Goal: Information Seeking & Learning: Learn about a topic

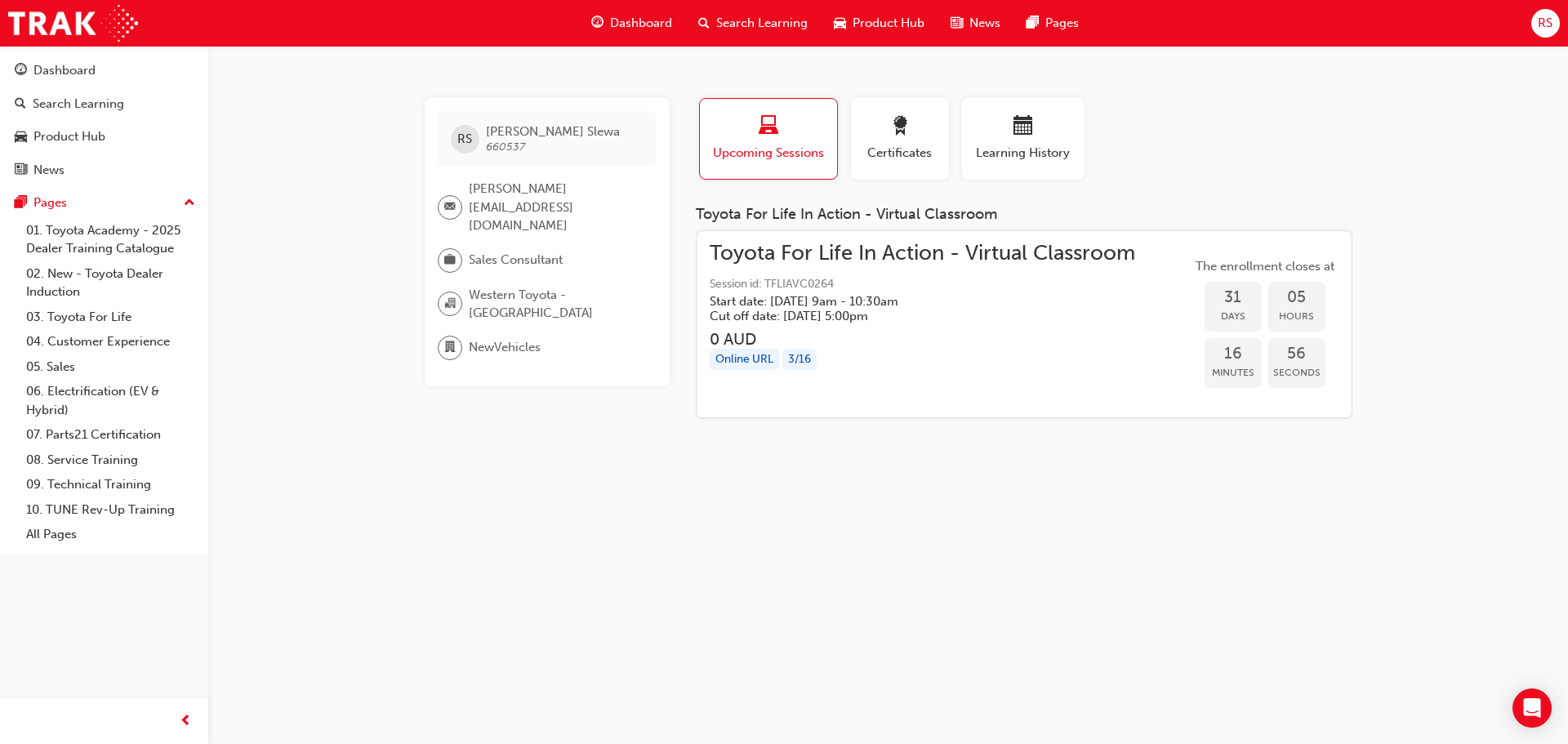
click at [658, 26] on span "Dashboard" at bounding box center [641, 23] width 62 height 19
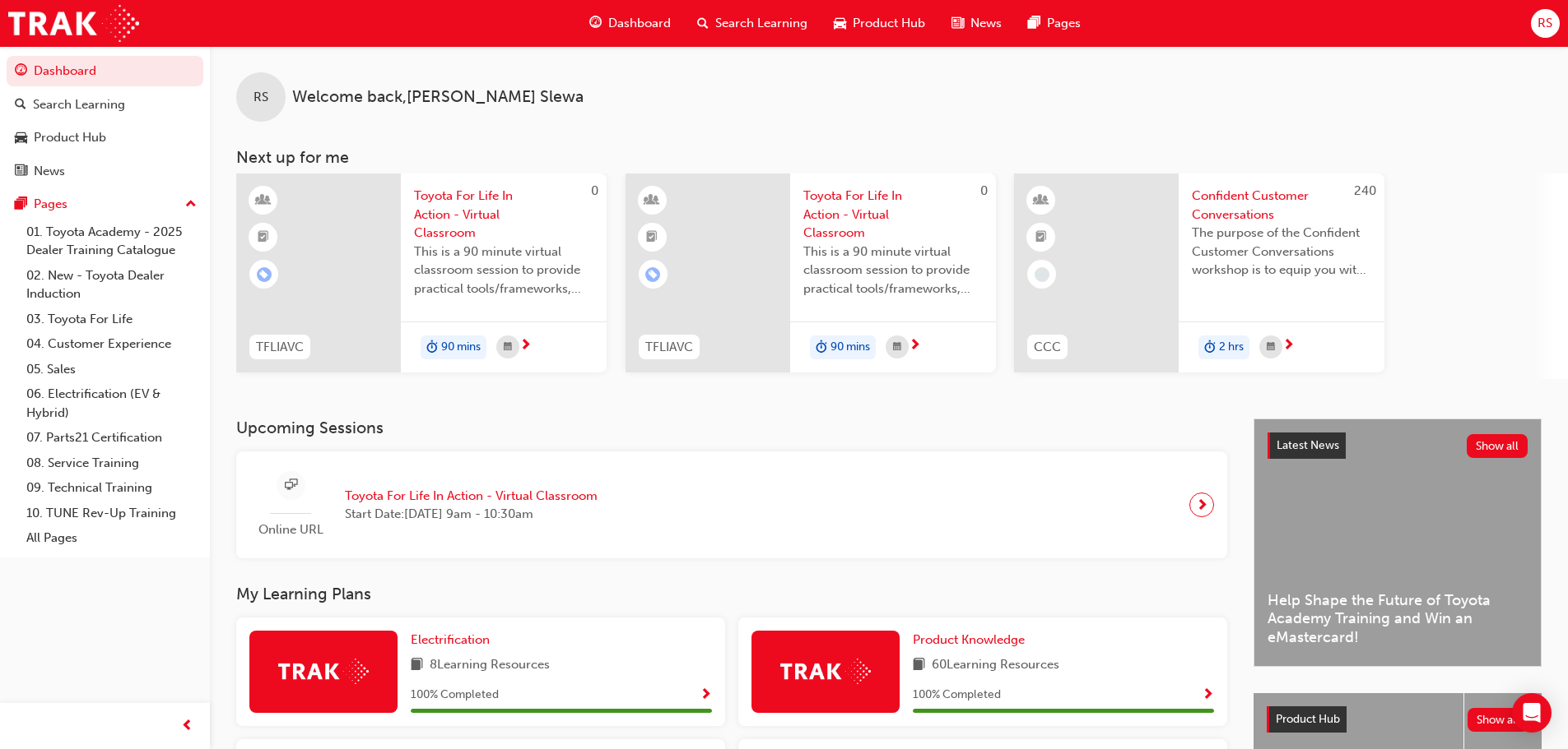
click at [1071, 428] on h3 "Upcoming Sessions" at bounding box center [732, 427] width 991 height 19
click at [1489, 148] on h3 "Next up for me" at bounding box center [889, 157] width 1358 height 19
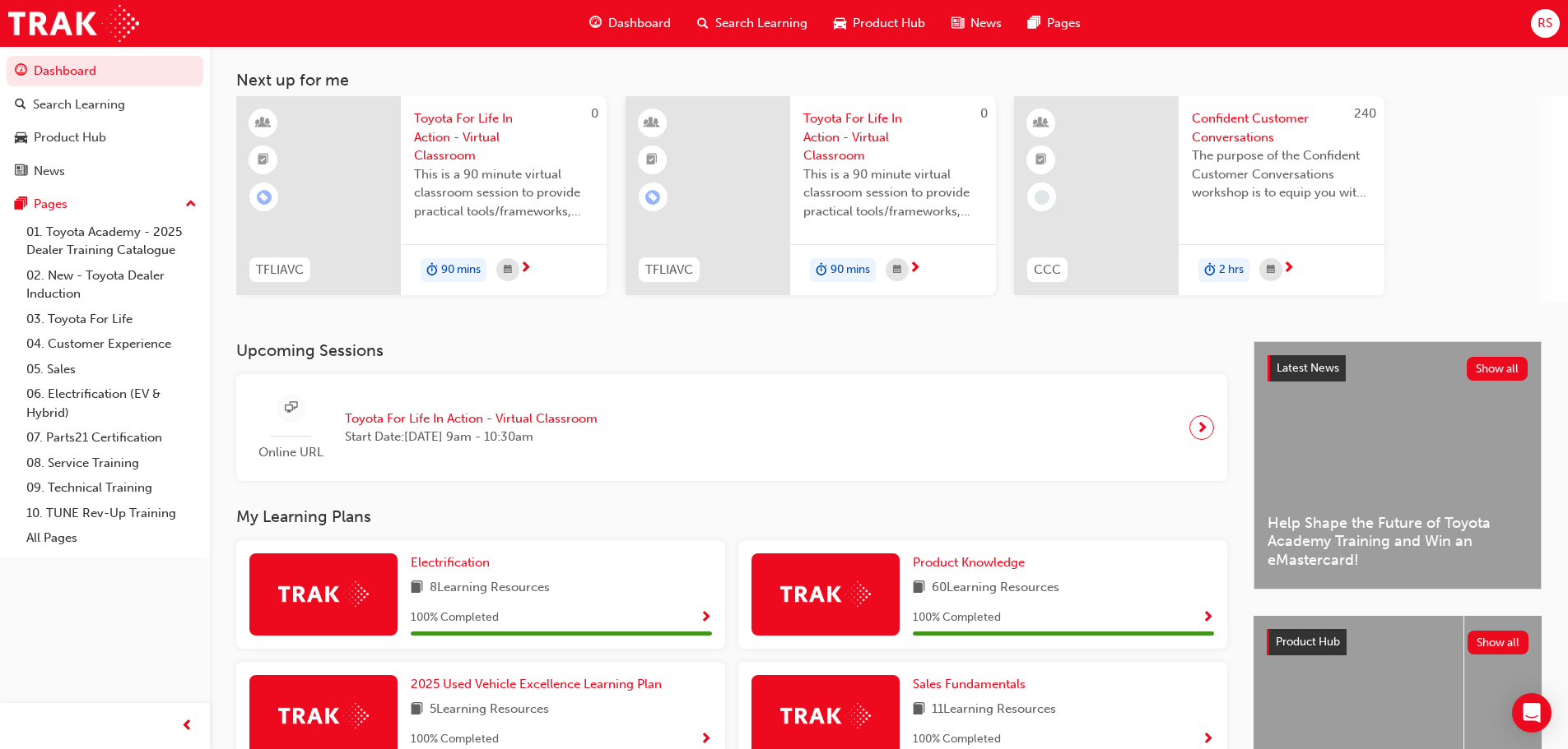
scroll to position [164, 0]
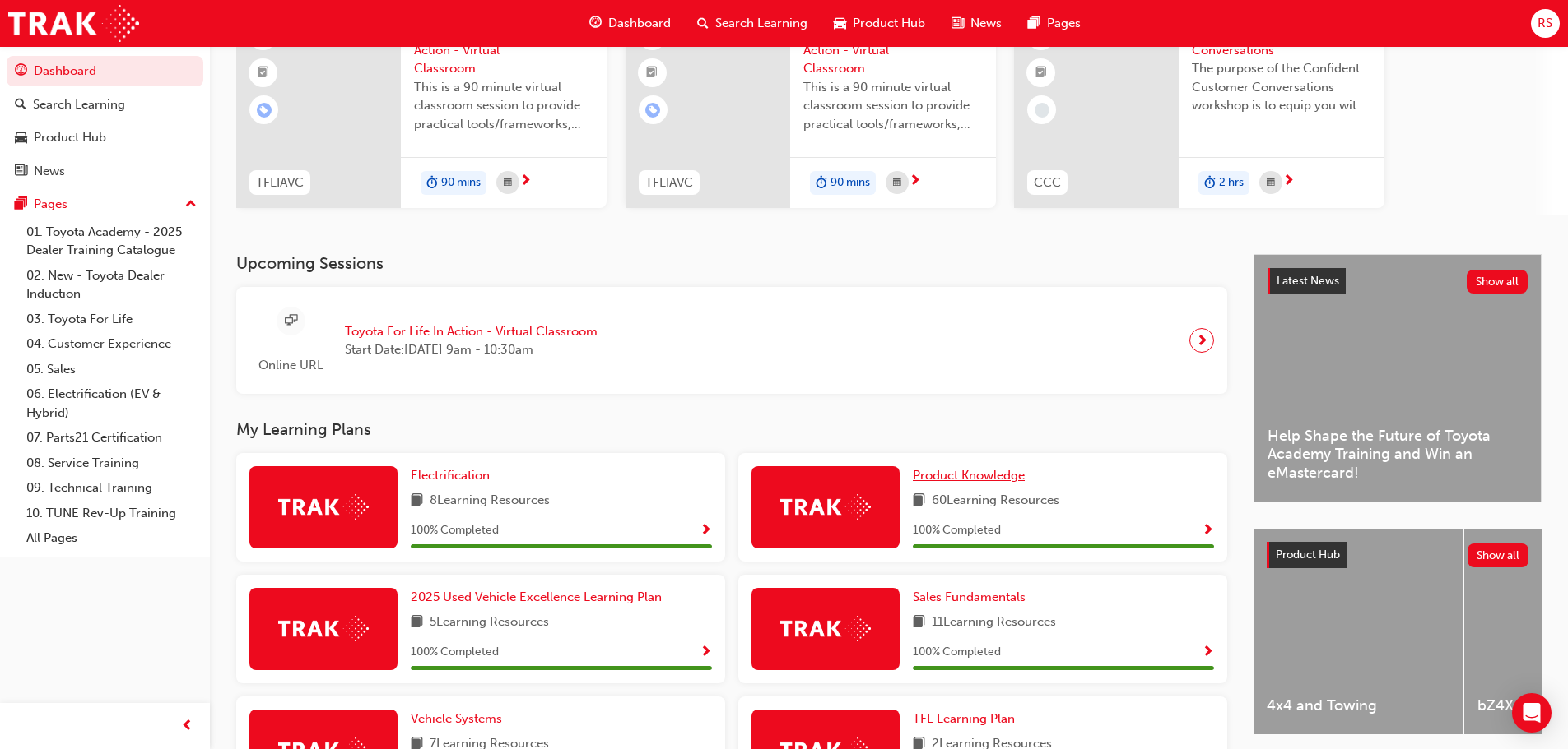
click at [962, 481] on span "Product Knowledge" at bounding box center [968, 475] width 112 height 15
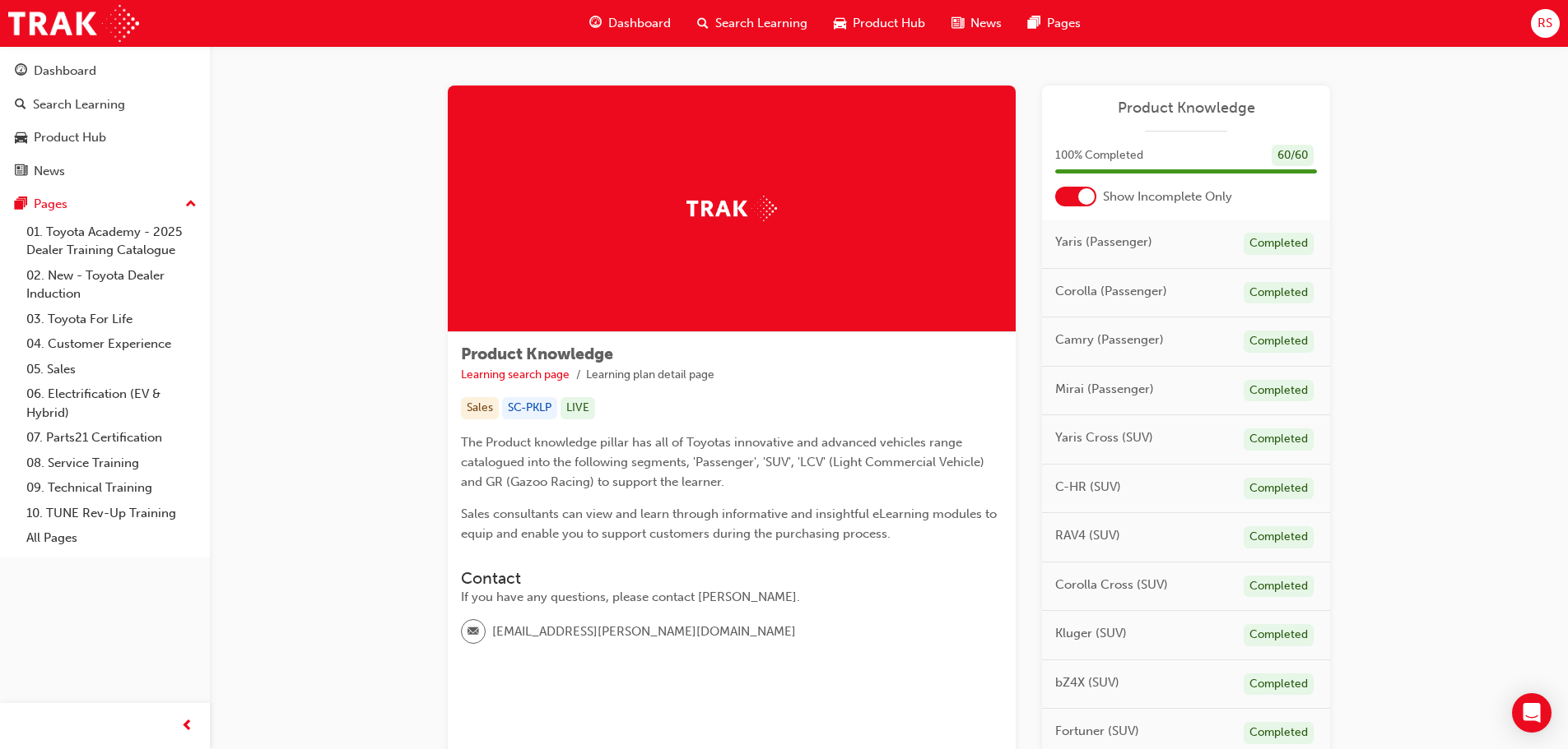
click at [612, 17] on span "Dashboard" at bounding box center [638, 23] width 62 height 19
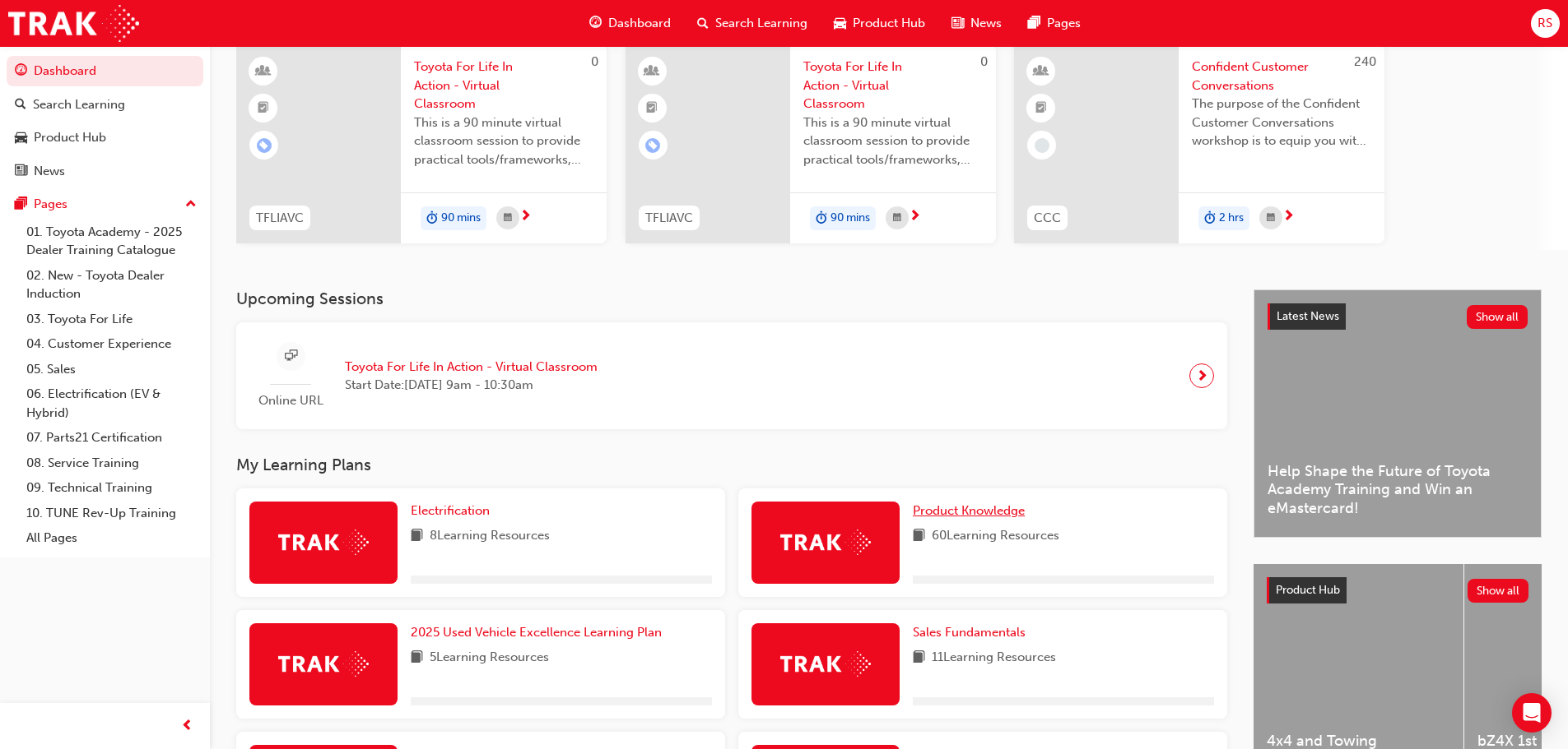
scroll to position [329, 0]
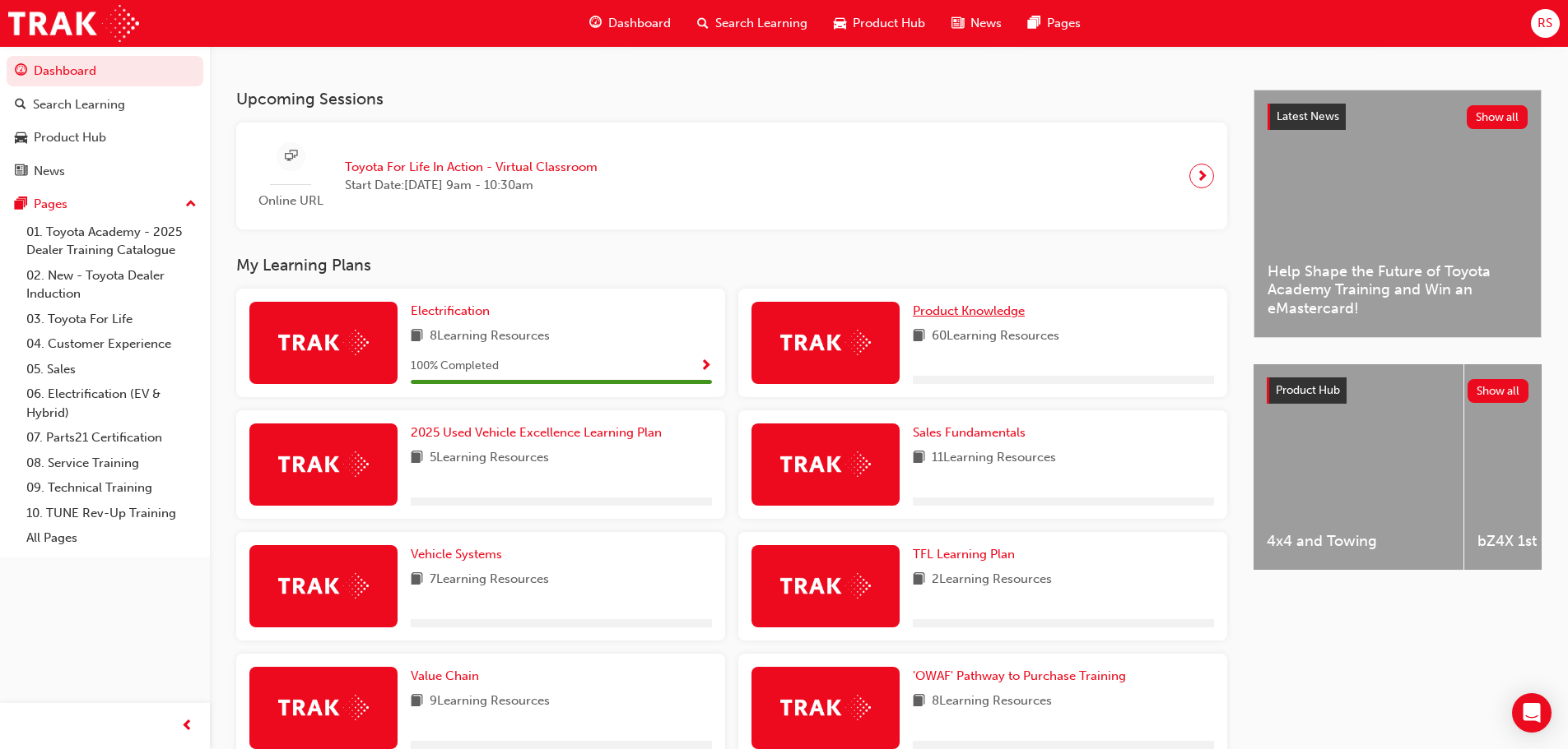
click at [994, 305] on span "Product Knowledge" at bounding box center [968, 311] width 112 height 15
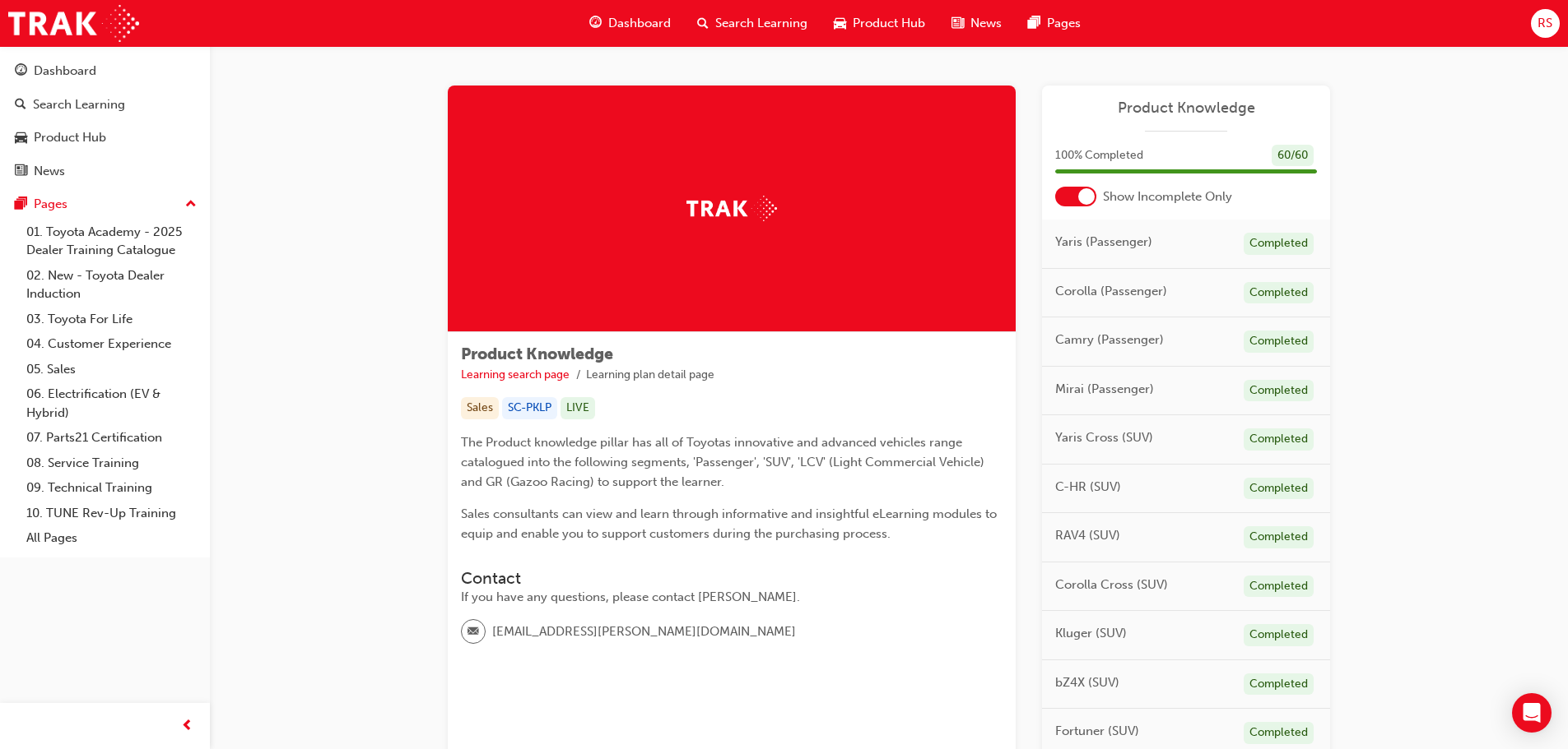
click at [1178, 393] on div "Mirai (Passenger) Completed" at bounding box center [1185, 392] width 288 height 49
click at [1123, 376] on div "Mirai (Passenger) Completed" at bounding box center [1185, 392] width 288 height 49
click at [1103, 391] on span "Mirai (Passenger)" at bounding box center [1105, 389] width 99 height 19
click at [1076, 195] on div at bounding box center [1076, 197] width 42 height 20
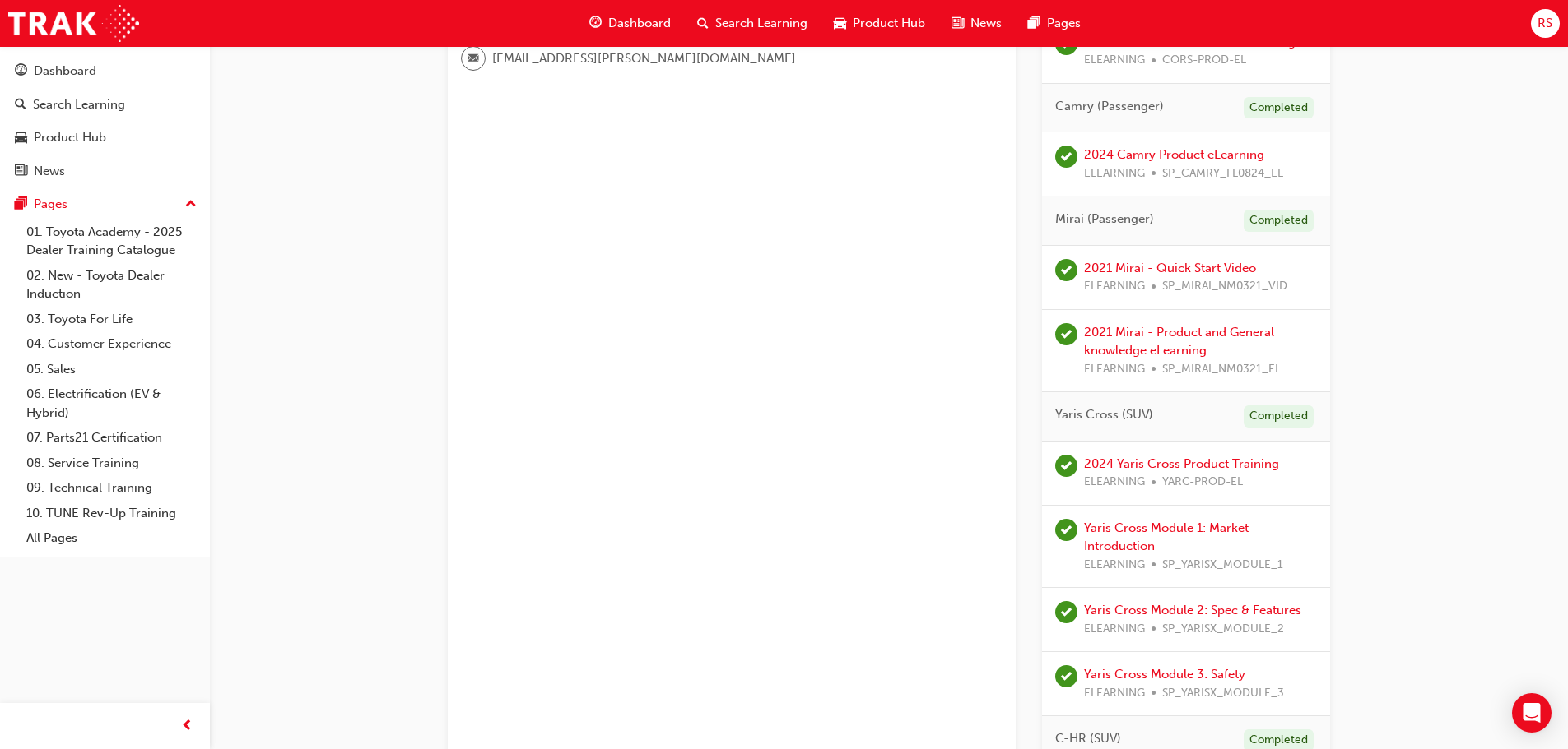
scroll to position [576, 0]
click at [1207, 464] on link "2024 Yaris Cross Product Training" at bounding box center [1181, 461] width 195 height 15
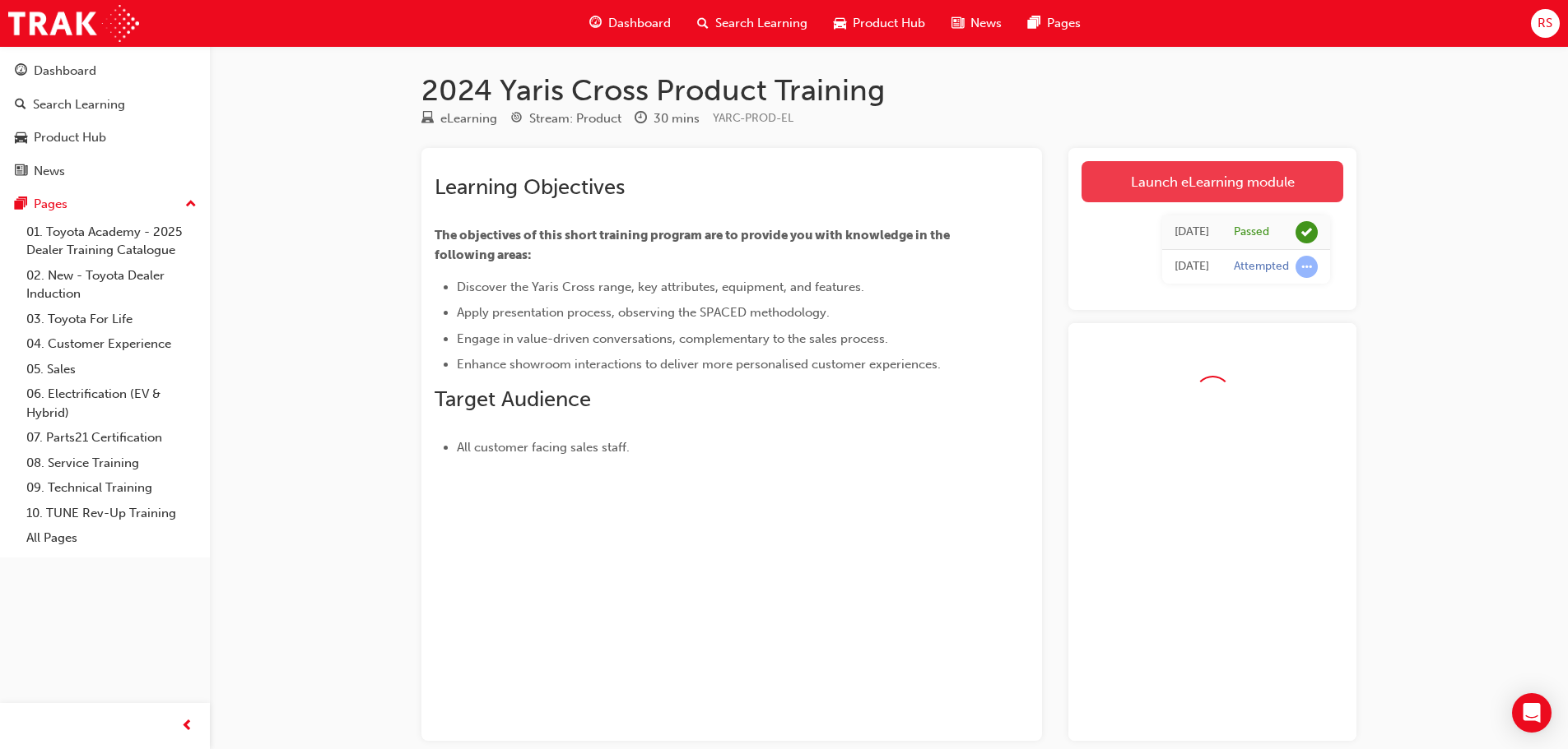
click at [1173, 196] on link "Launch eLearning module" at bounding box center [1212, 182] width 261 height 42
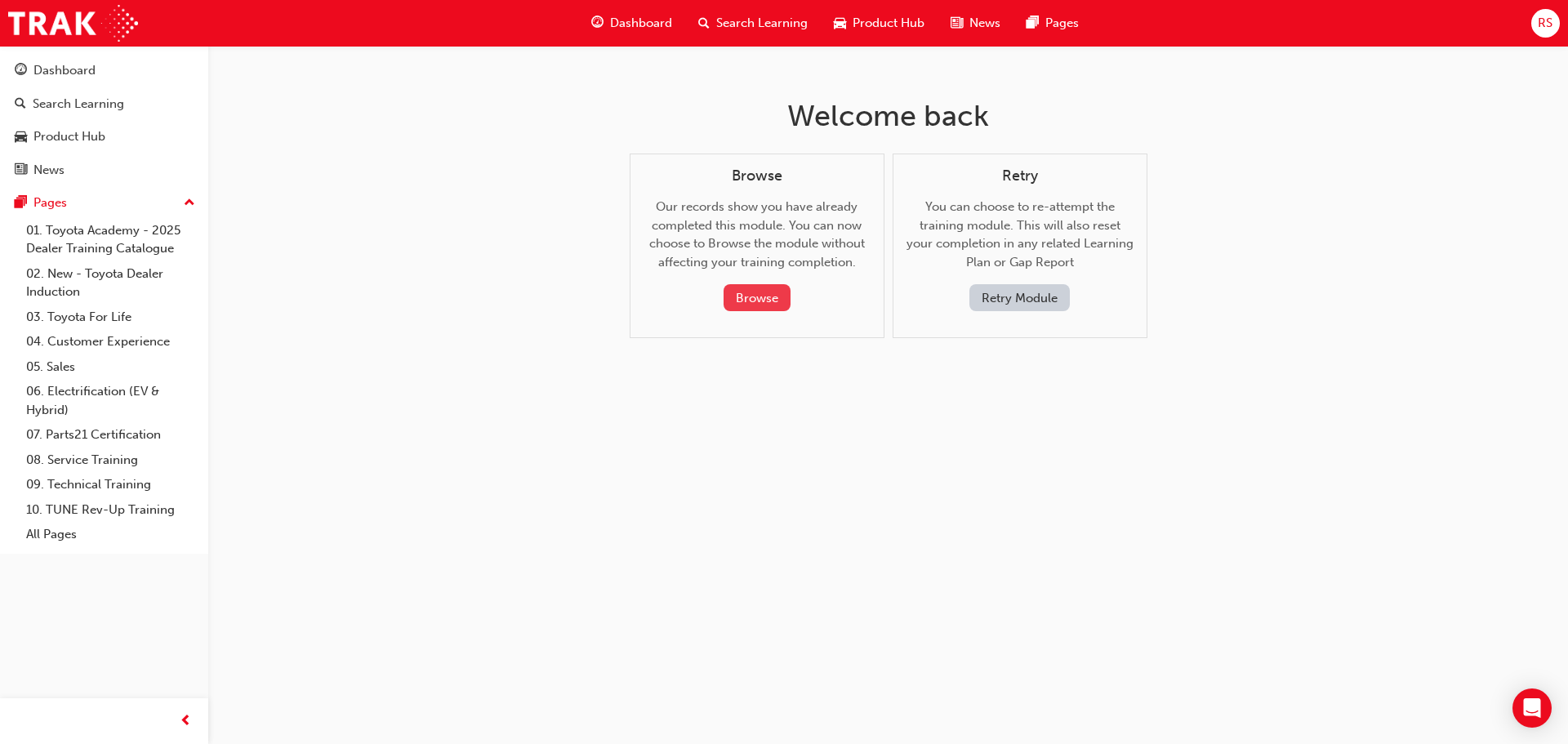
click at [762, 298] on button "Browse" at bounding box center [757, 297] width 67 height 27
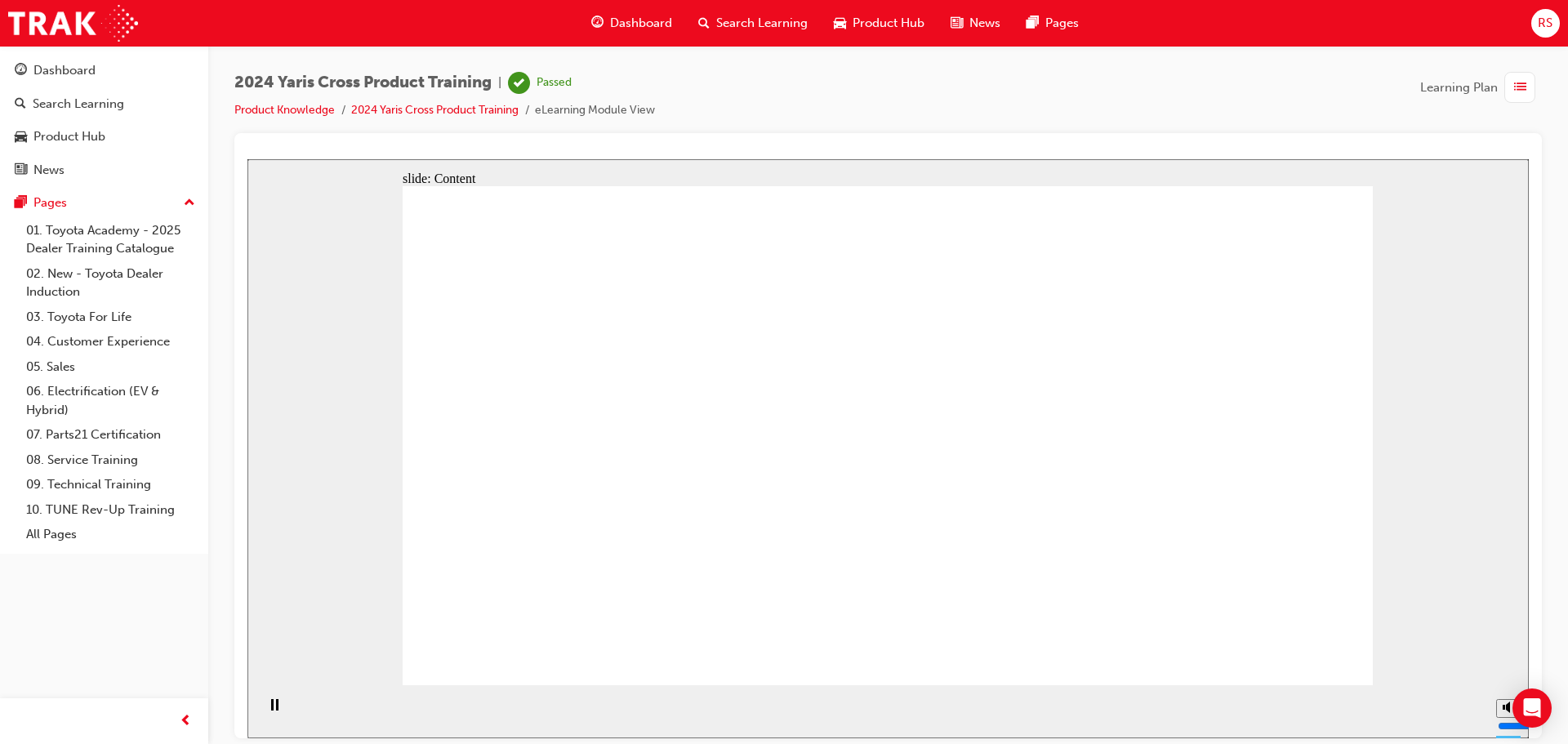
click at [473, 109] on link "2024 Yaris Cross Product Training" at bounding box center [434, 110] width 167 height 14
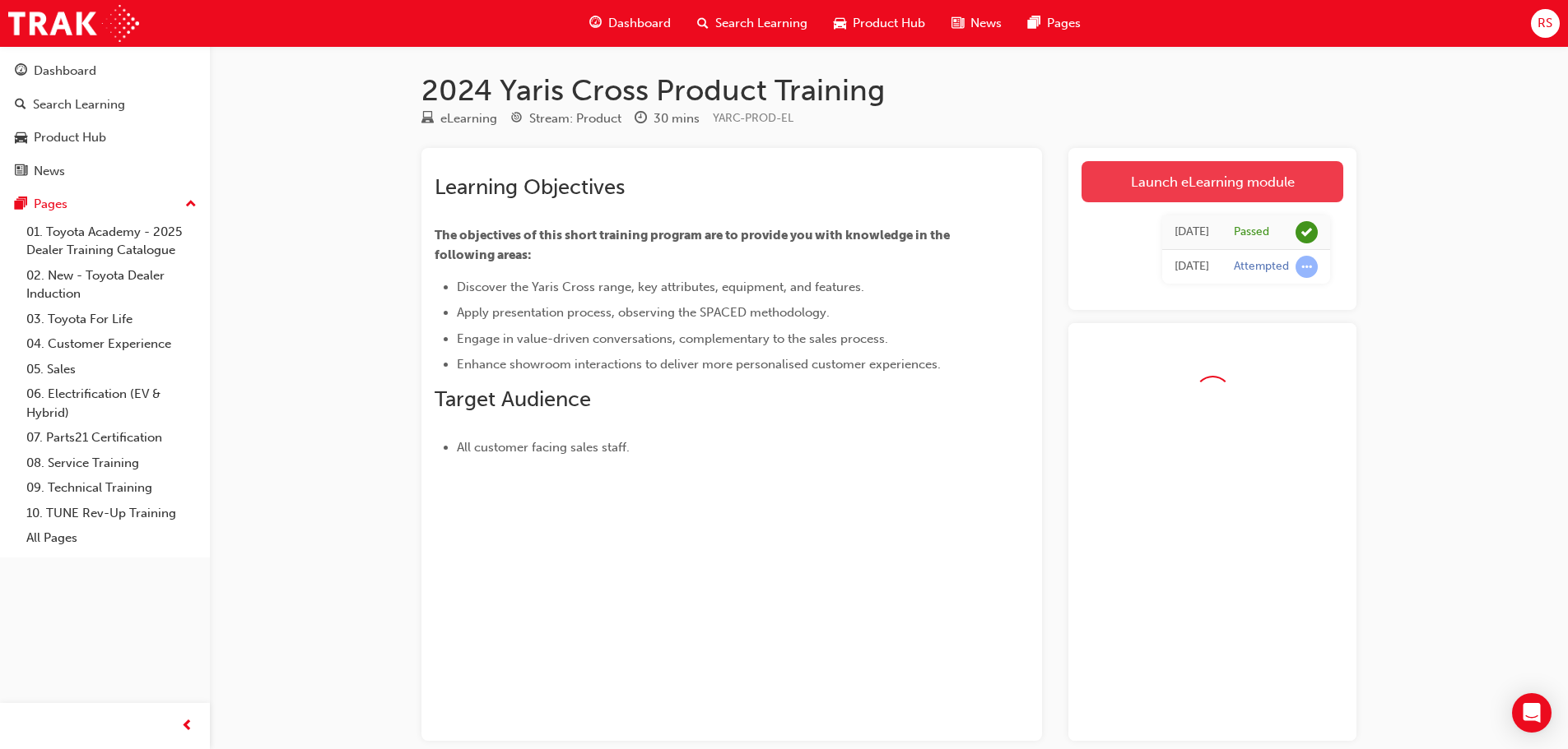
click at [1261, 179] on link "Launch eLearning module" at bounding box center [1212, 182] width 261 height 42
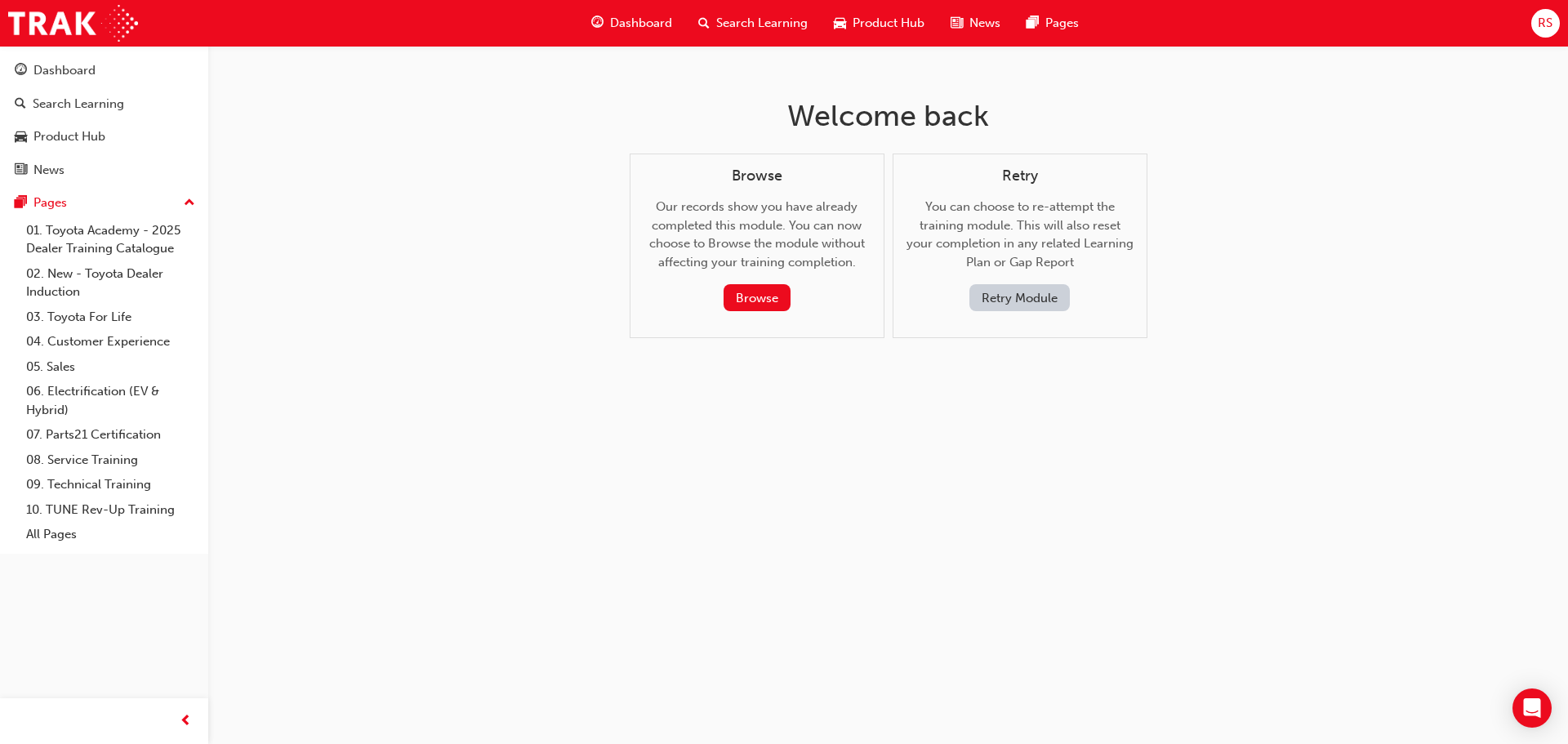
click at [1034, 302] on button "Retry Module" at bounding box center [1020, 297] width 100 height 27
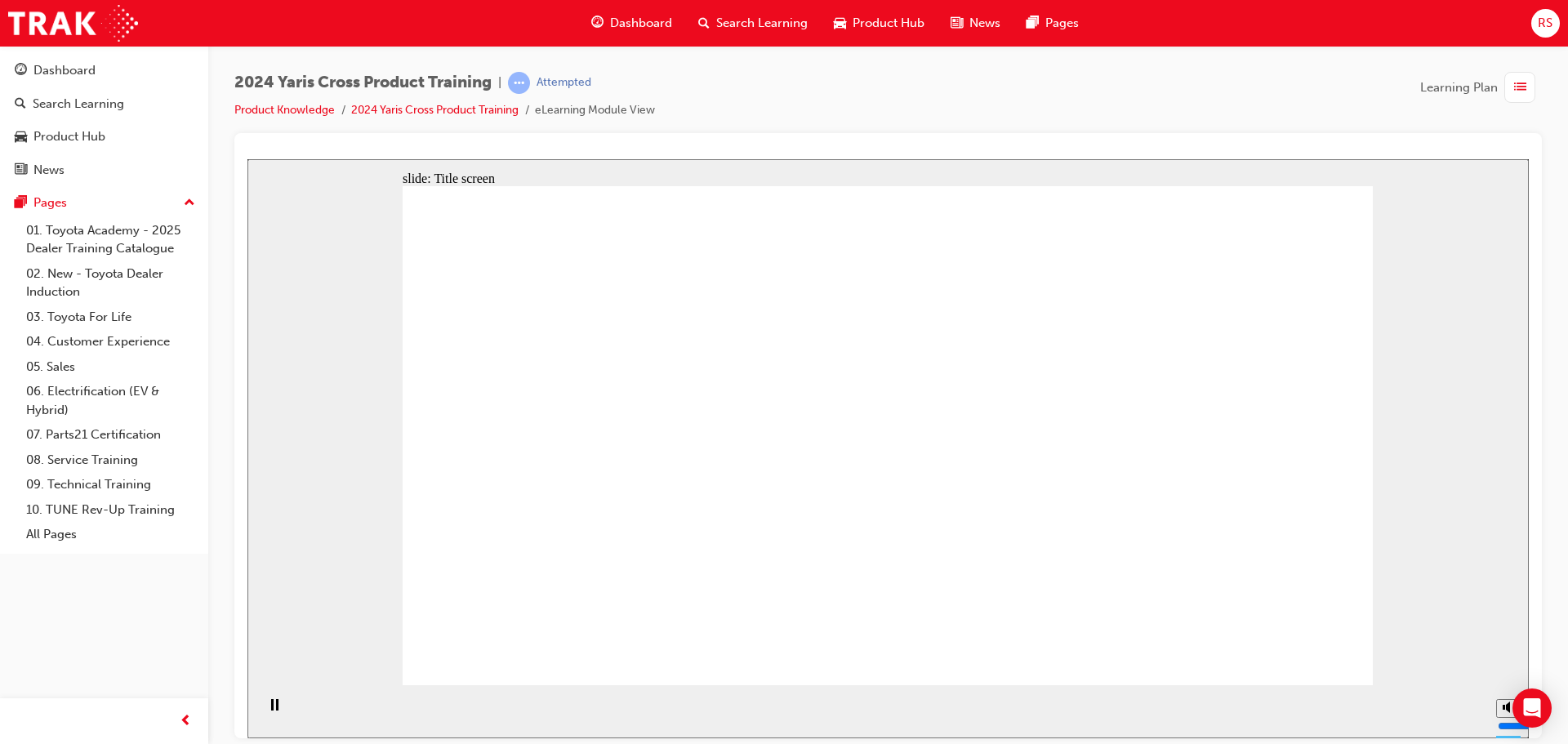
click at [1503, 648] on rect "Mute (Ctrl+Alt+M)" at bounding box center [1504, 645] width 2 height 5
type input "0"
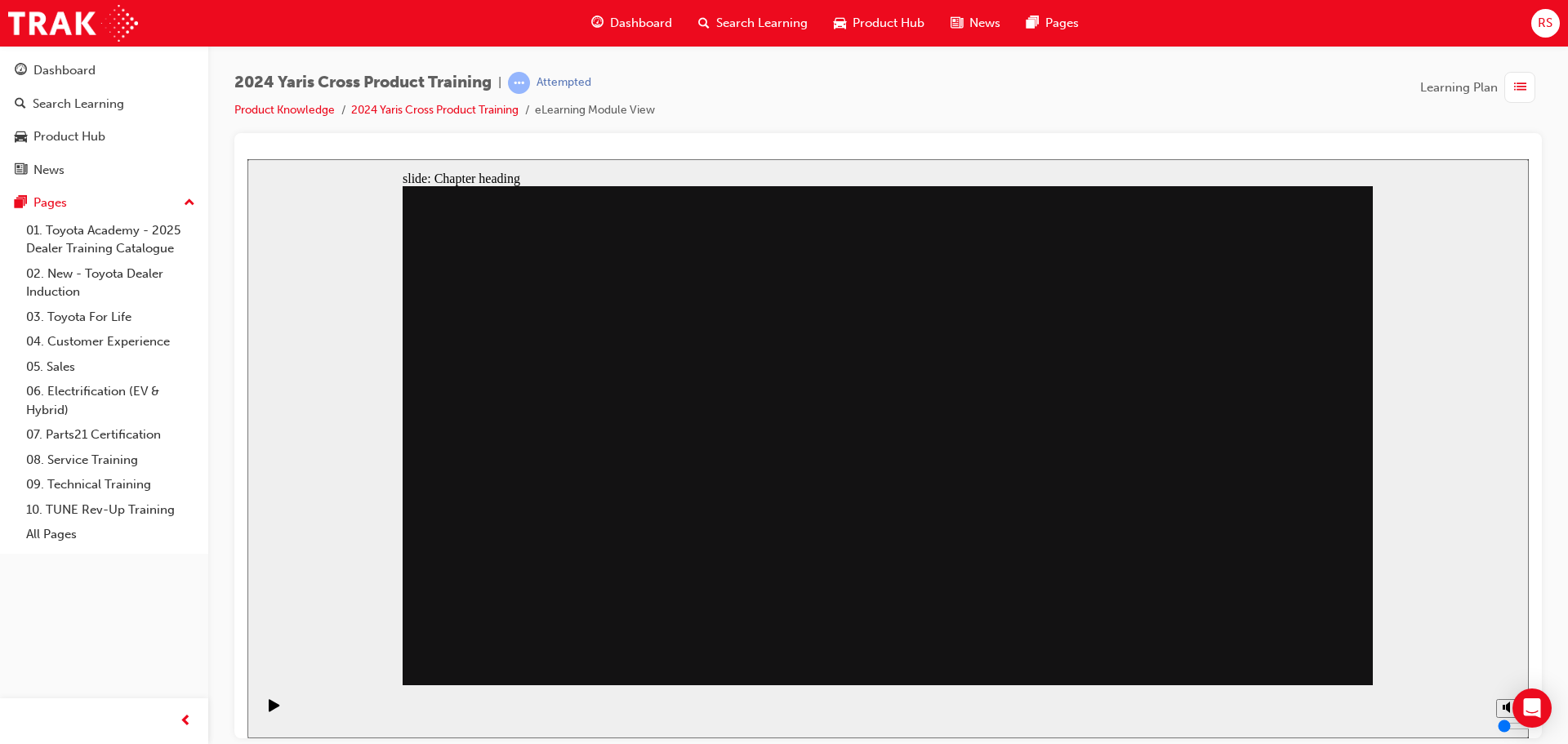
drag, startPoint x: 719, startPoint y: 497, endPoint x: 894, endPoint y: 298, distance: 265.0
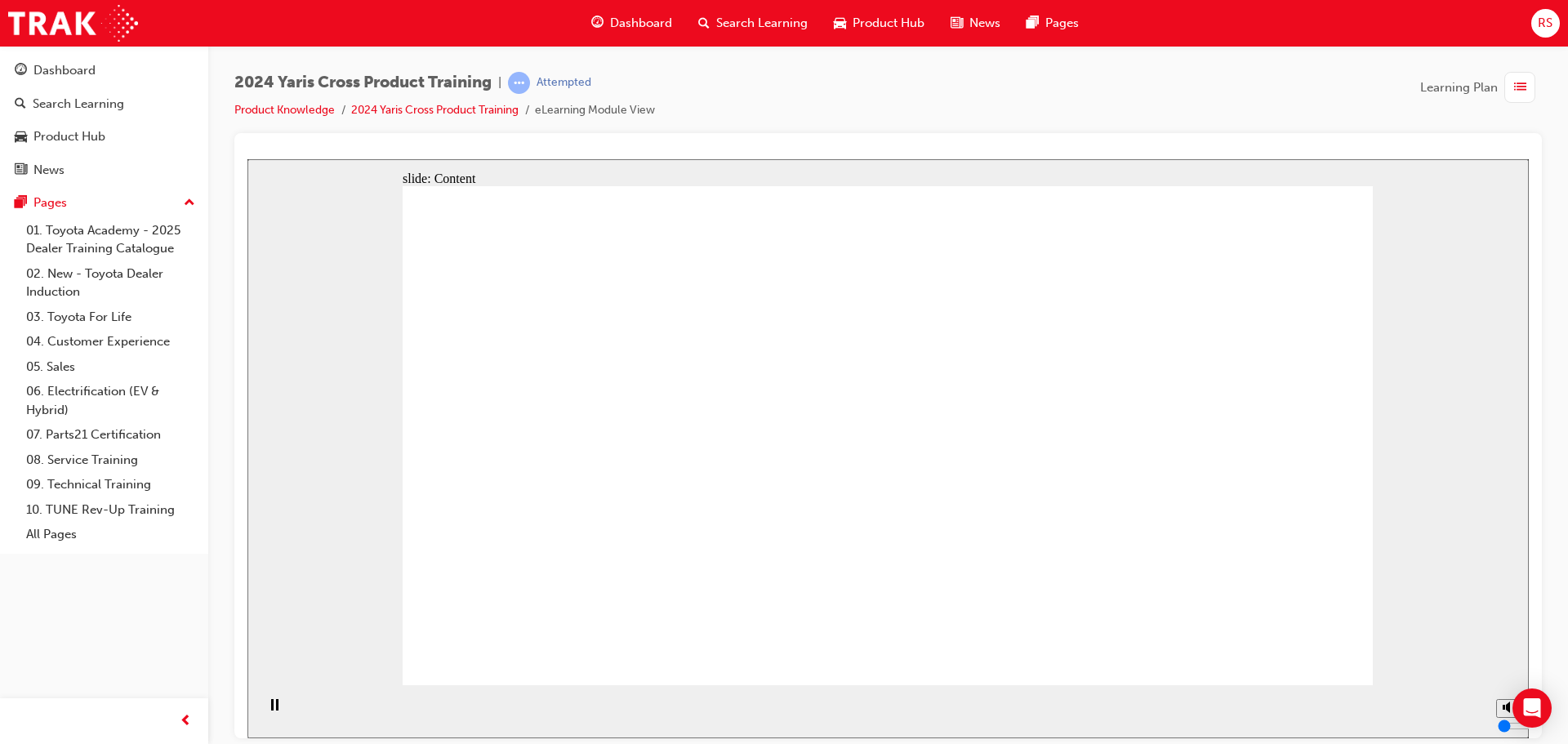
click at [659, 23] on span "Dashboard" at bounding box center [641, 23] width 62 height 19
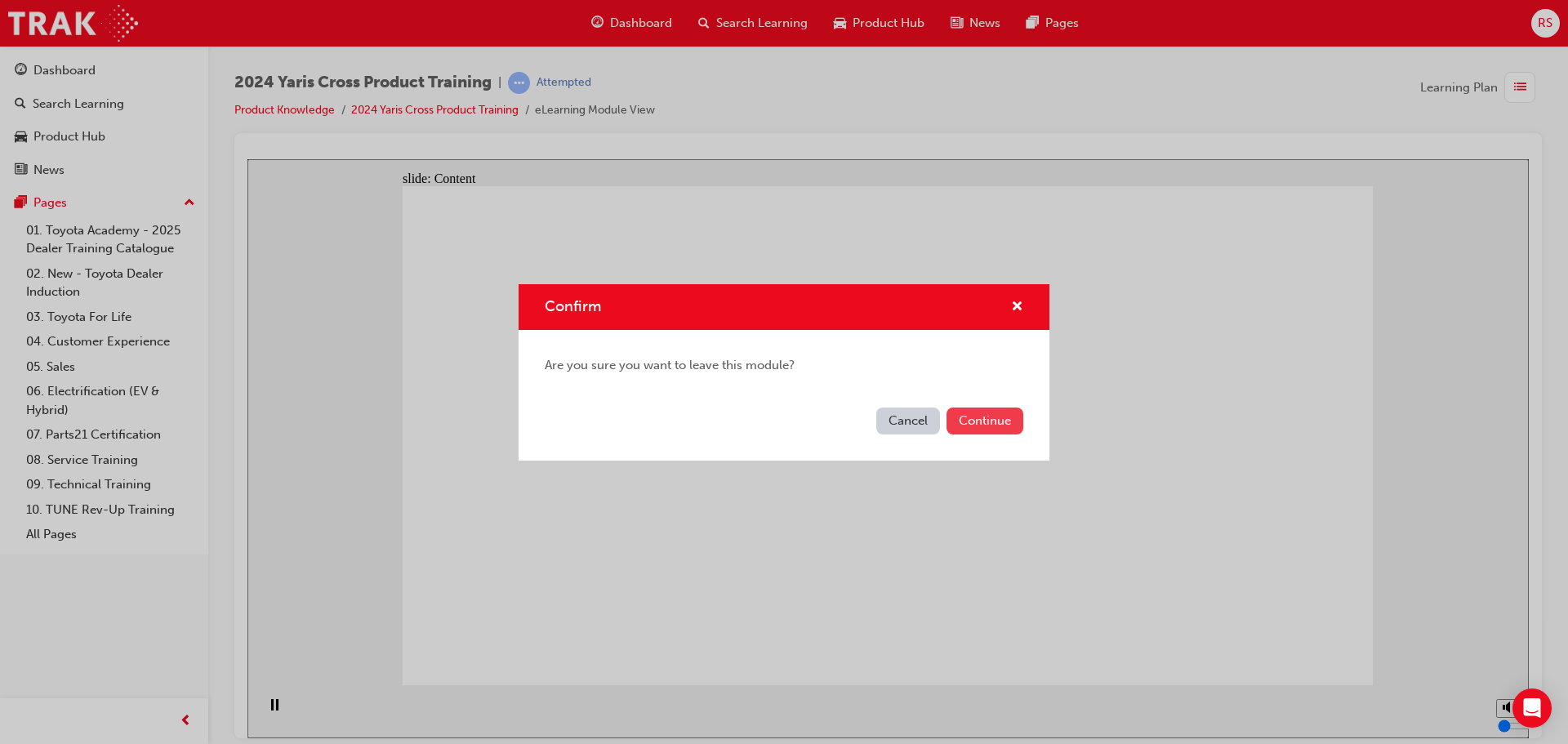
click at [981, 427] on button "Continue" at bounding box center [984, 421] width 77 height 27
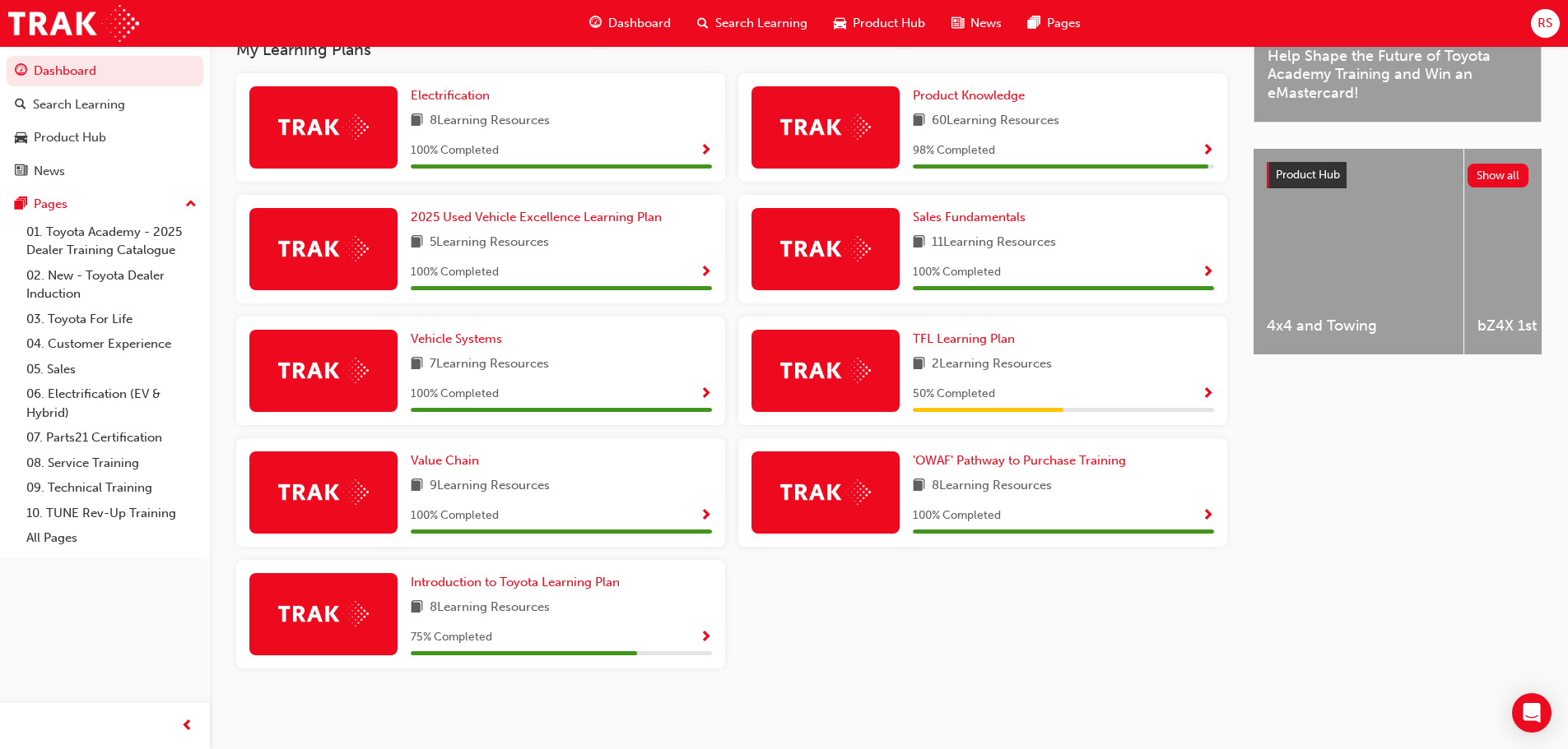
scroll to position [551, 0]
click at [936, 216] on span "Sales Fundamentals" at bounding box center [969, 217] width 113 height 15
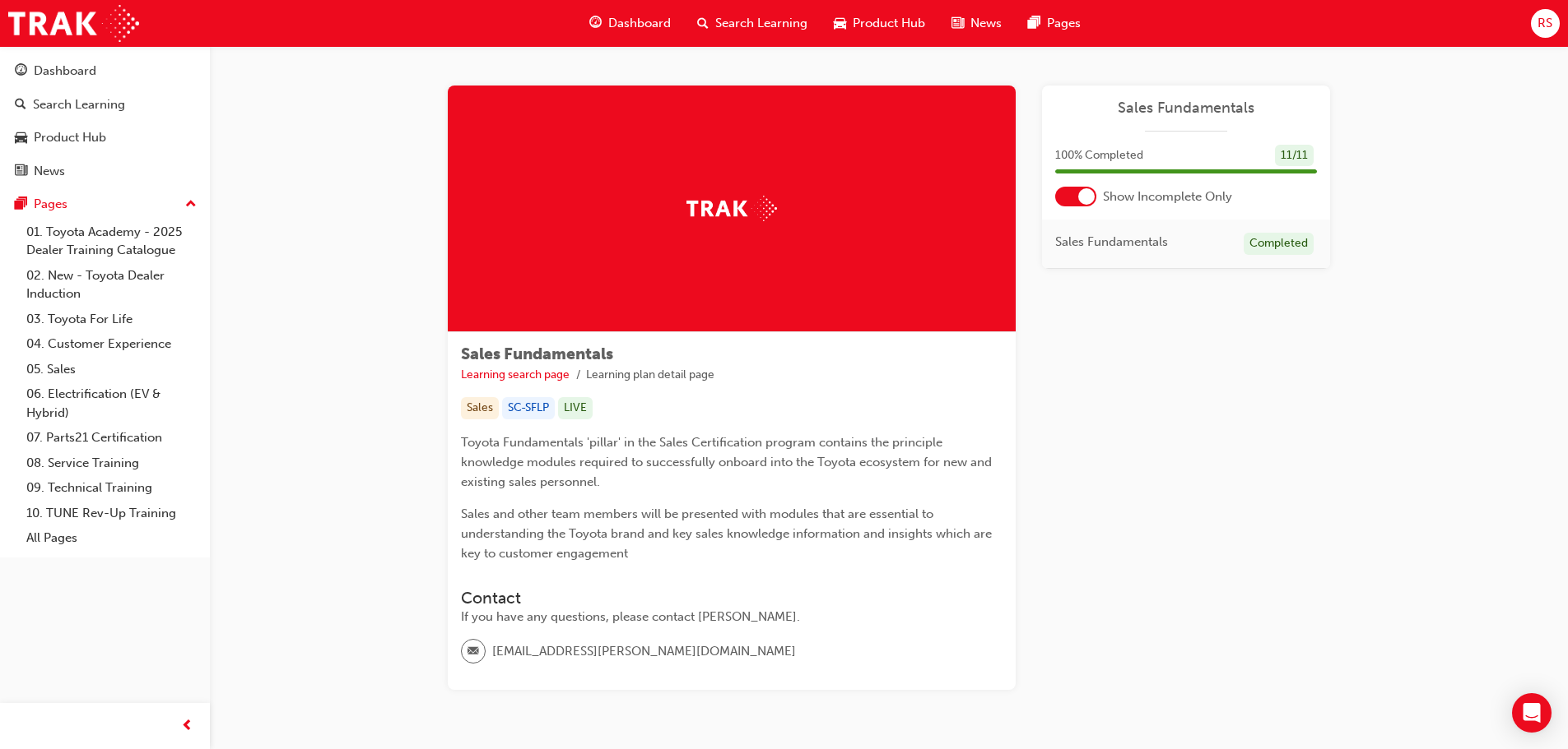
click at [1078, 202] on div at bounding box center [1076, 197] width 42 height 20
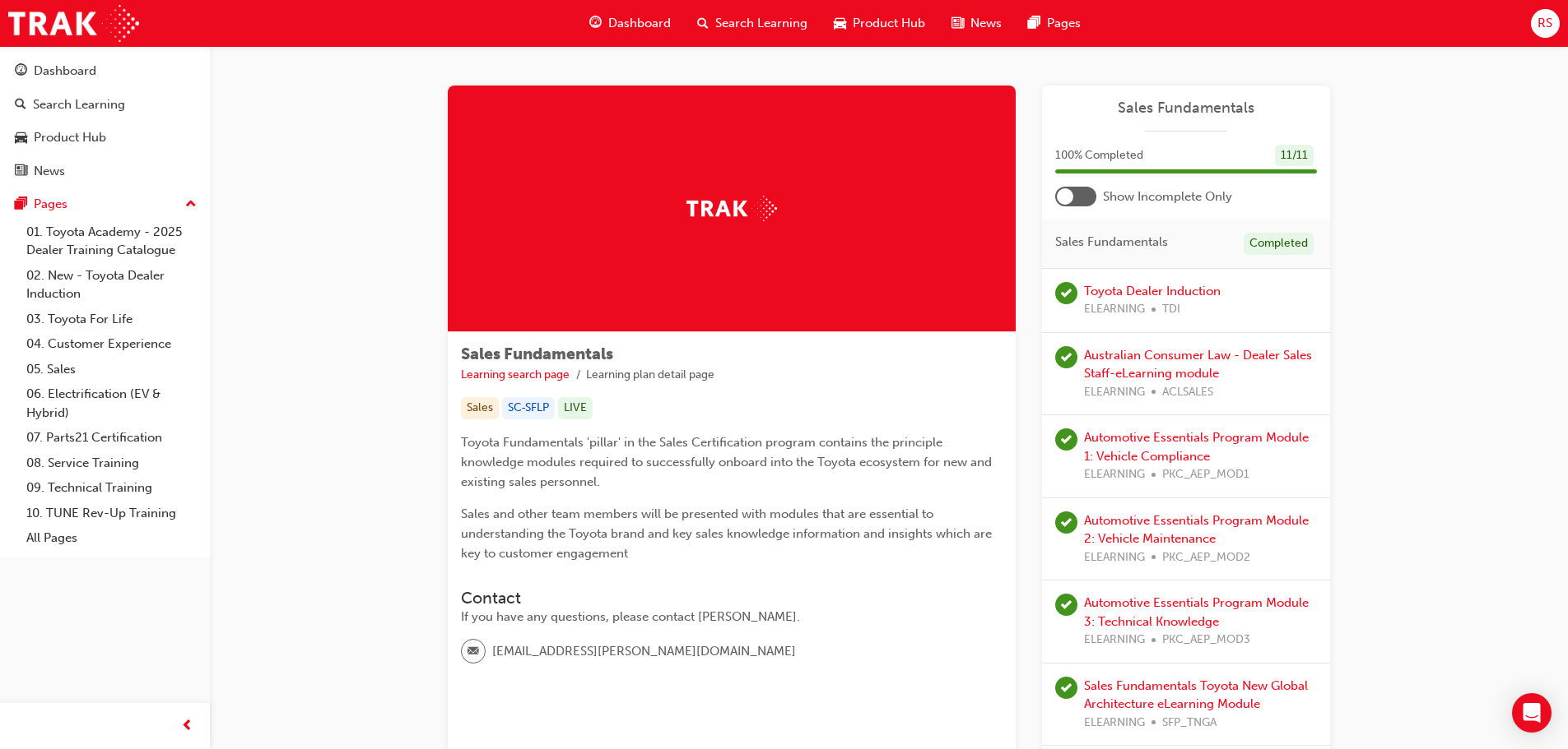
click at [616, 22] on span "Dashboard" at bounding box center [638, 23] width 62 height 19
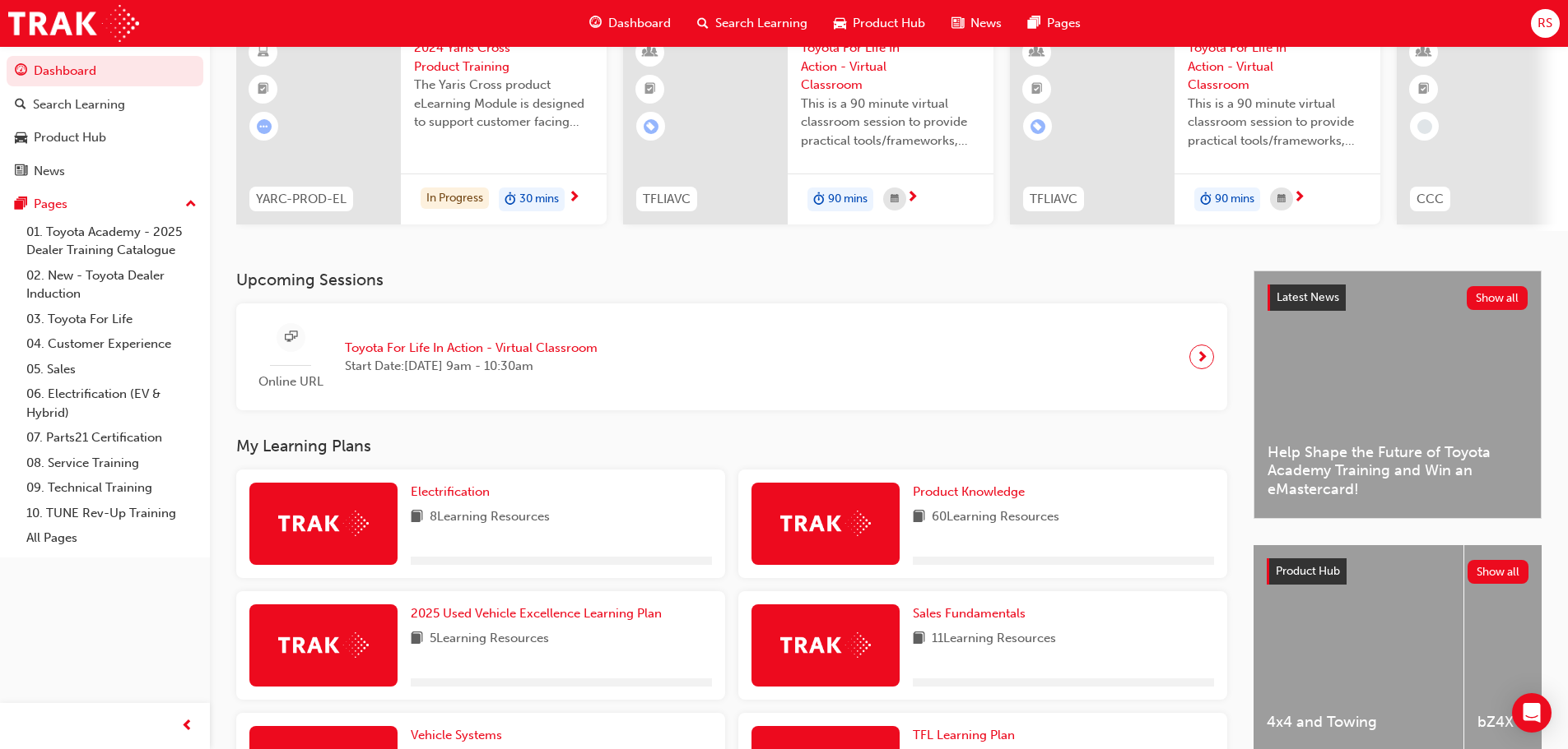
scroll to position [551, 0]
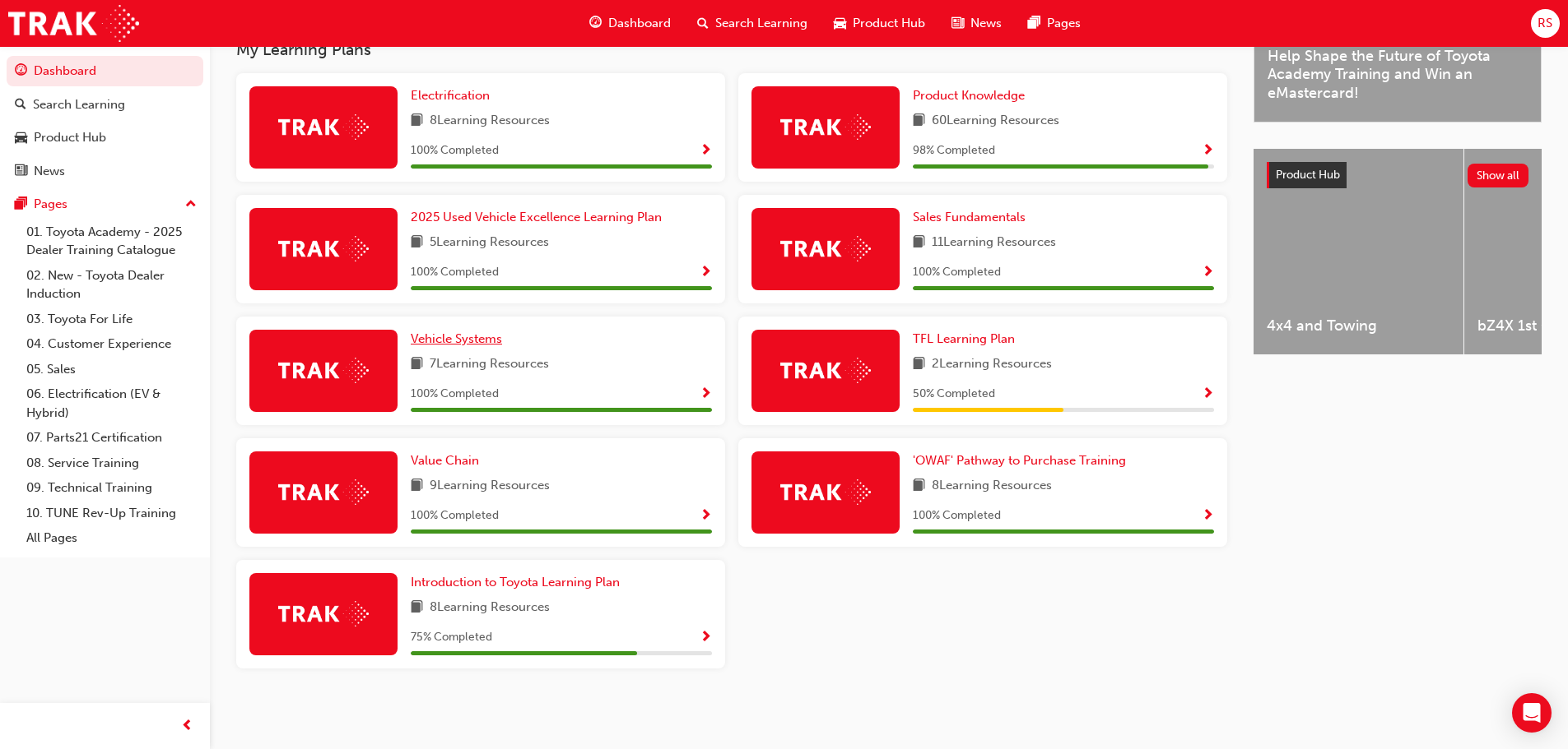
click at [468, 338] on span "Vehicle Systems" at bounding box center [456, 338] width 91 height 15
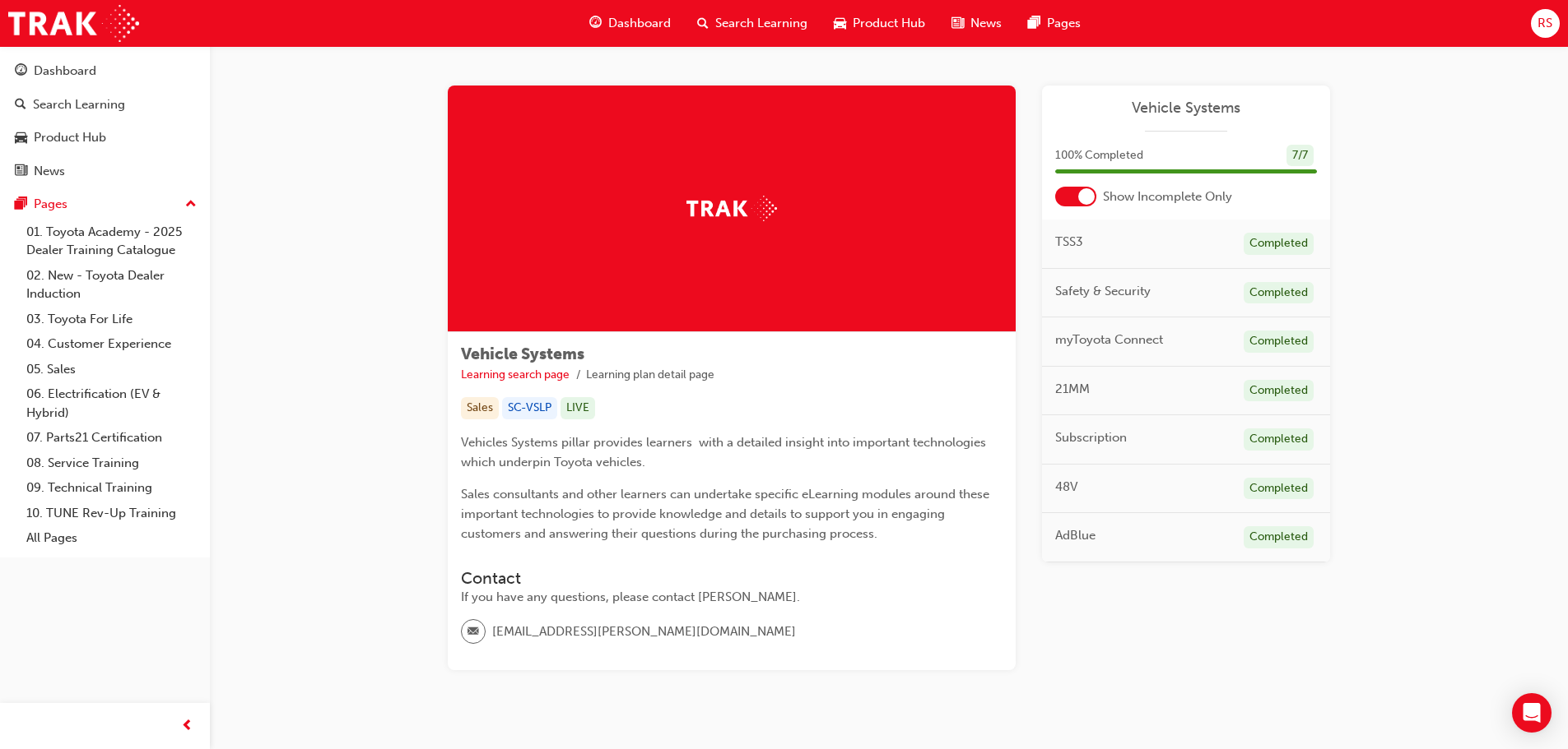
click at [1066, 187] on div at bounding box center [1076, 197] width 42 height 20
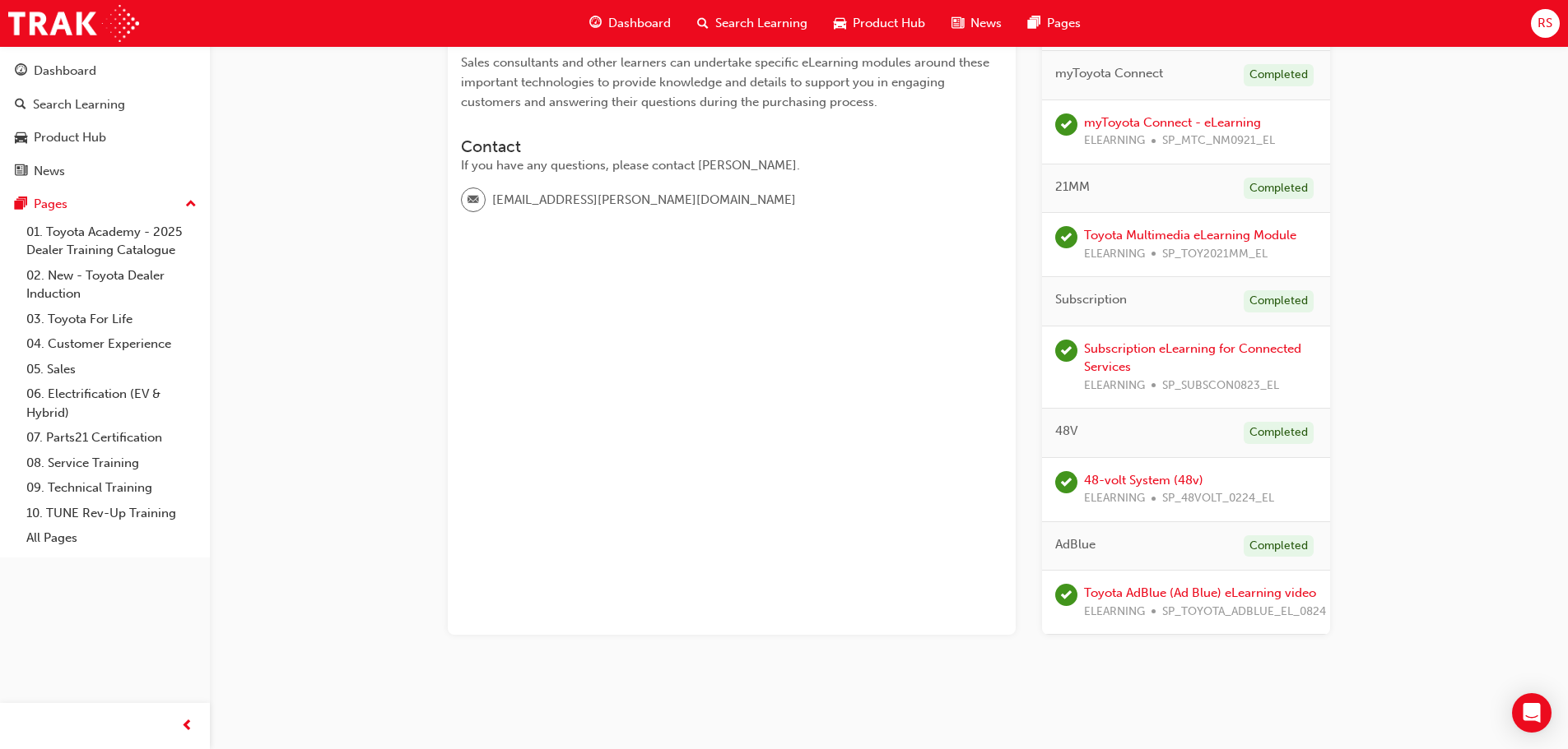
scroll to position [437, 0]
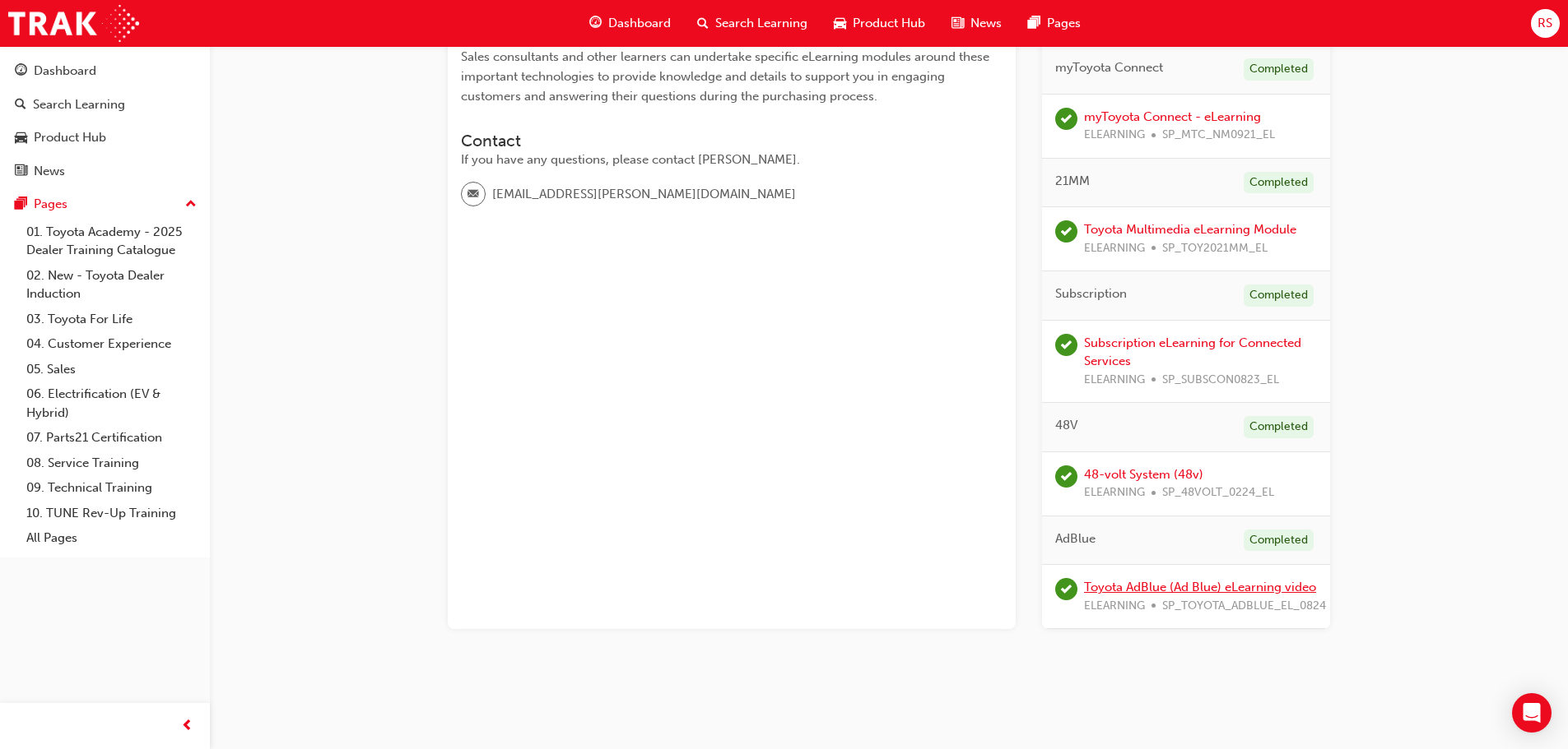
click at [1212, 585] on link "Toyota AdBlue (Ad Blue) eLearning video" at bounding box center [1200, 587] width 232 height 15
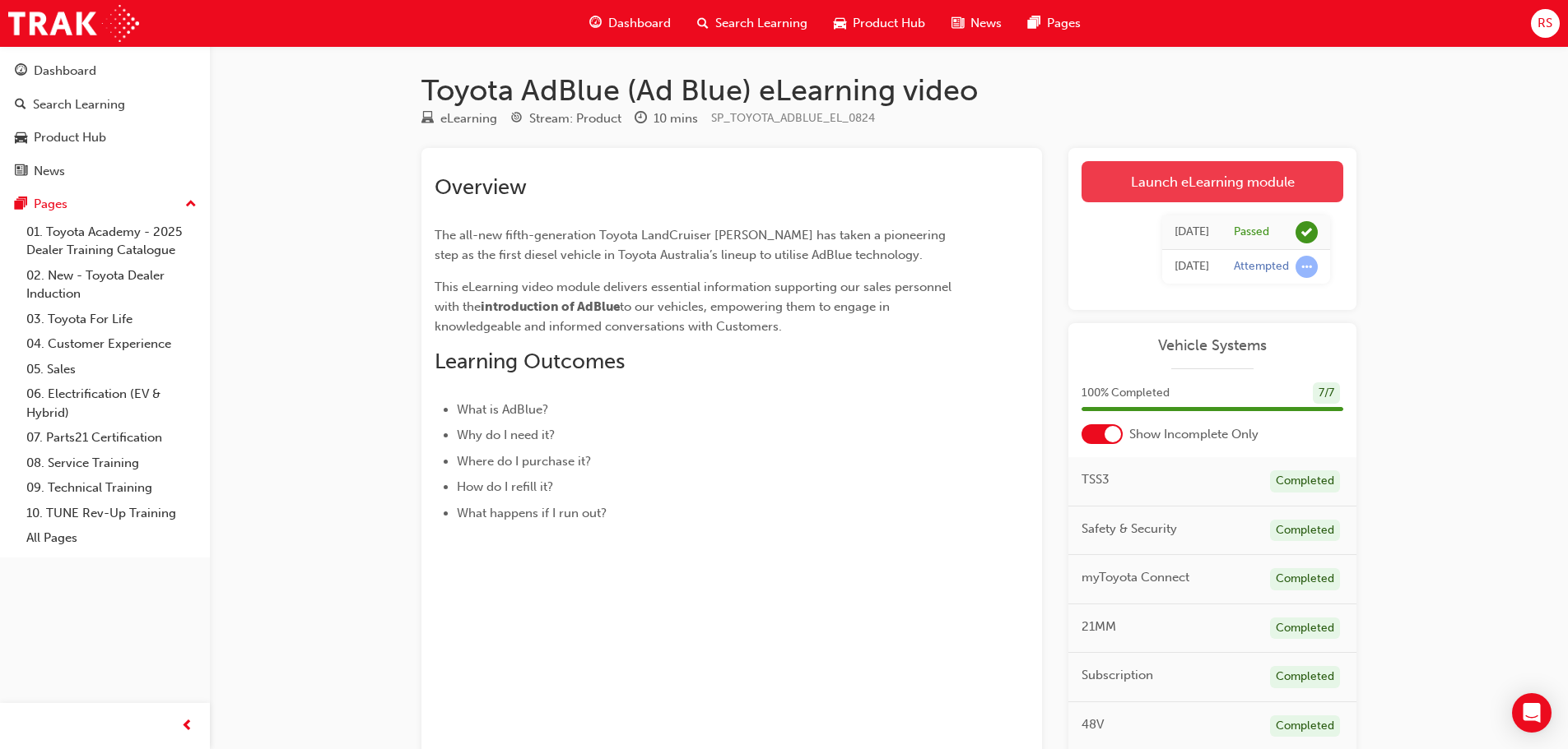
click at [1172, 166] on link "Launch eLearning module" at bounding box center [1212, 182] width 261 height 42
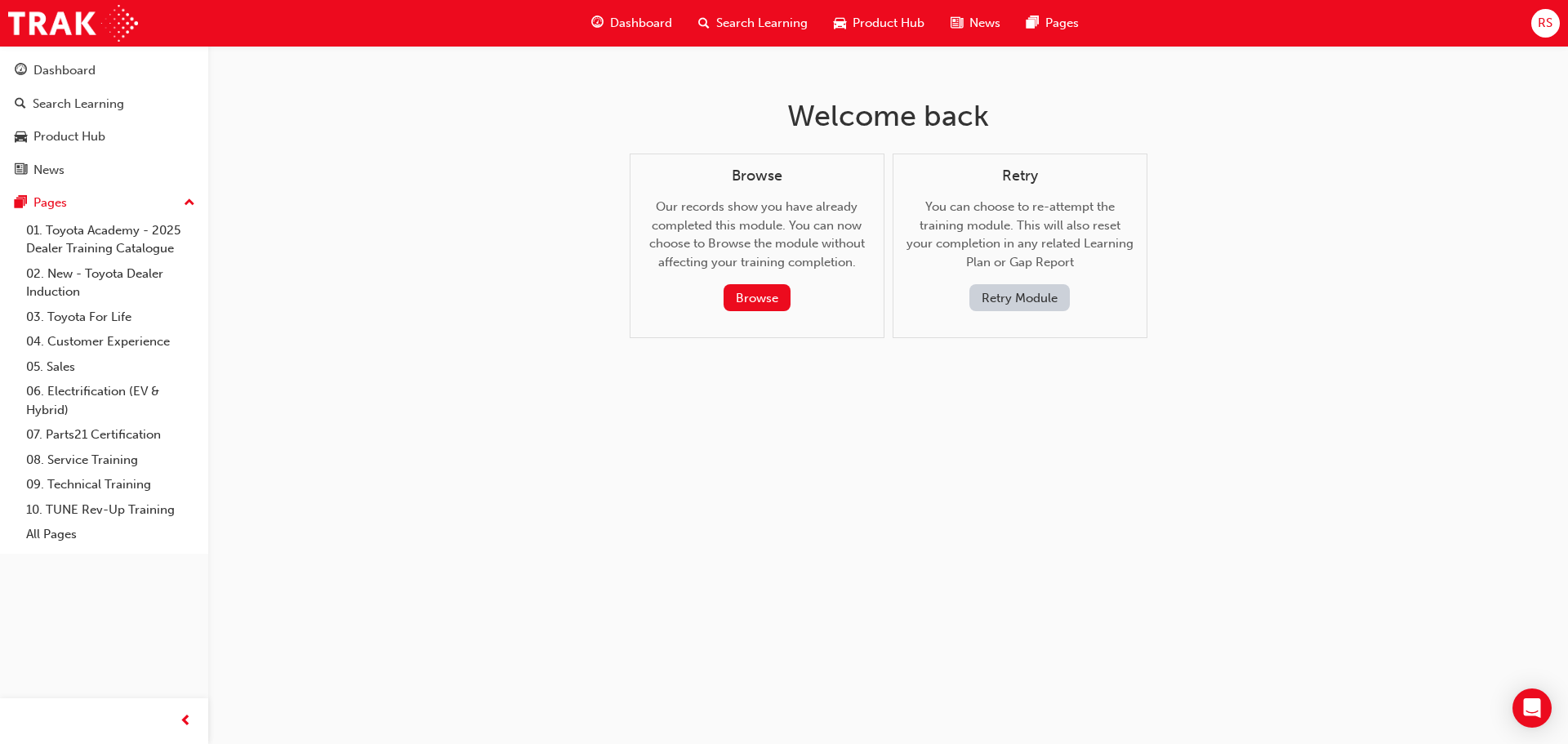
click at [1038, 295] on button "Retry Module" at bounding box center [1020, 297] width 100 height 27
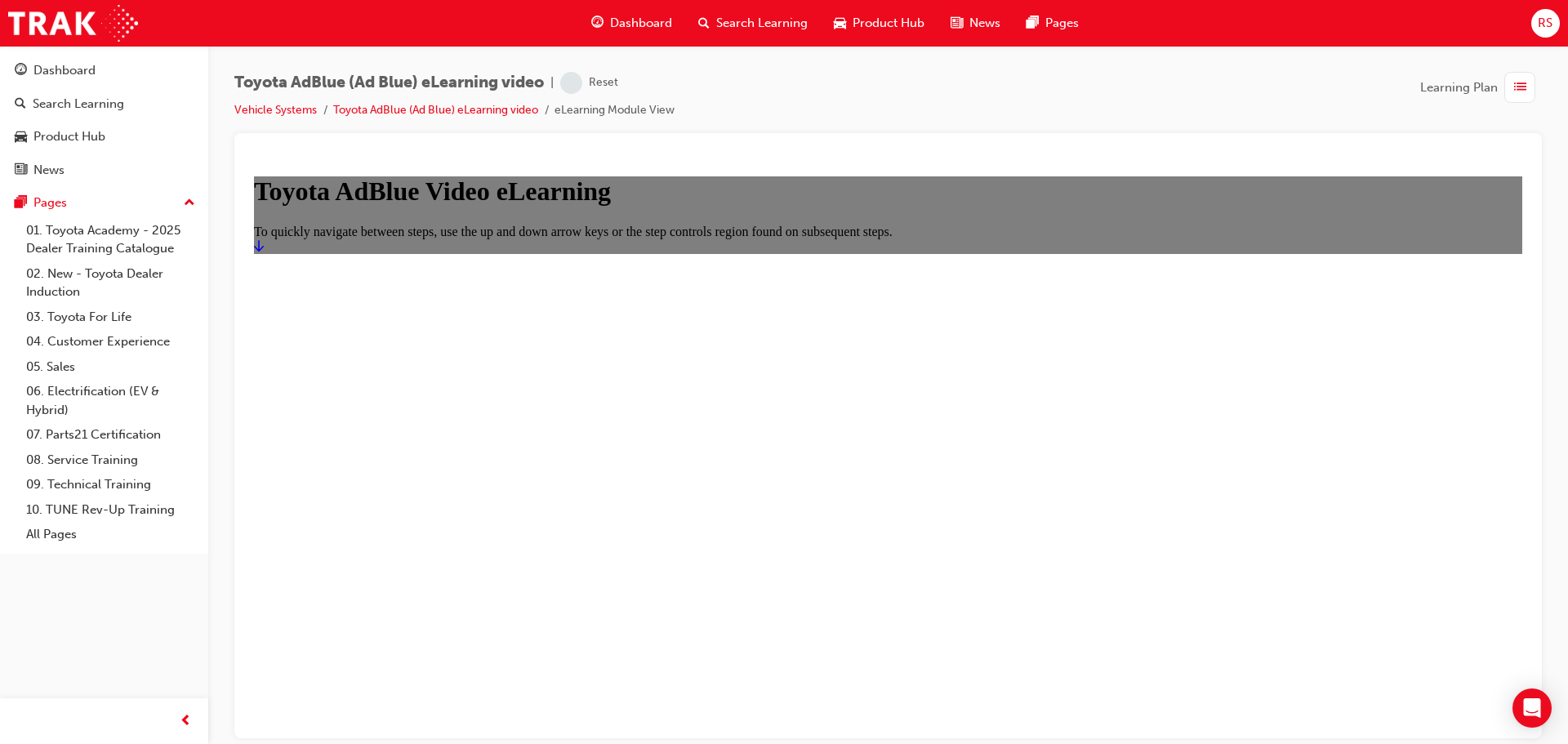
click at [264, 252] on icon "Start" at bounding box center [259, 245] width 10 height 13
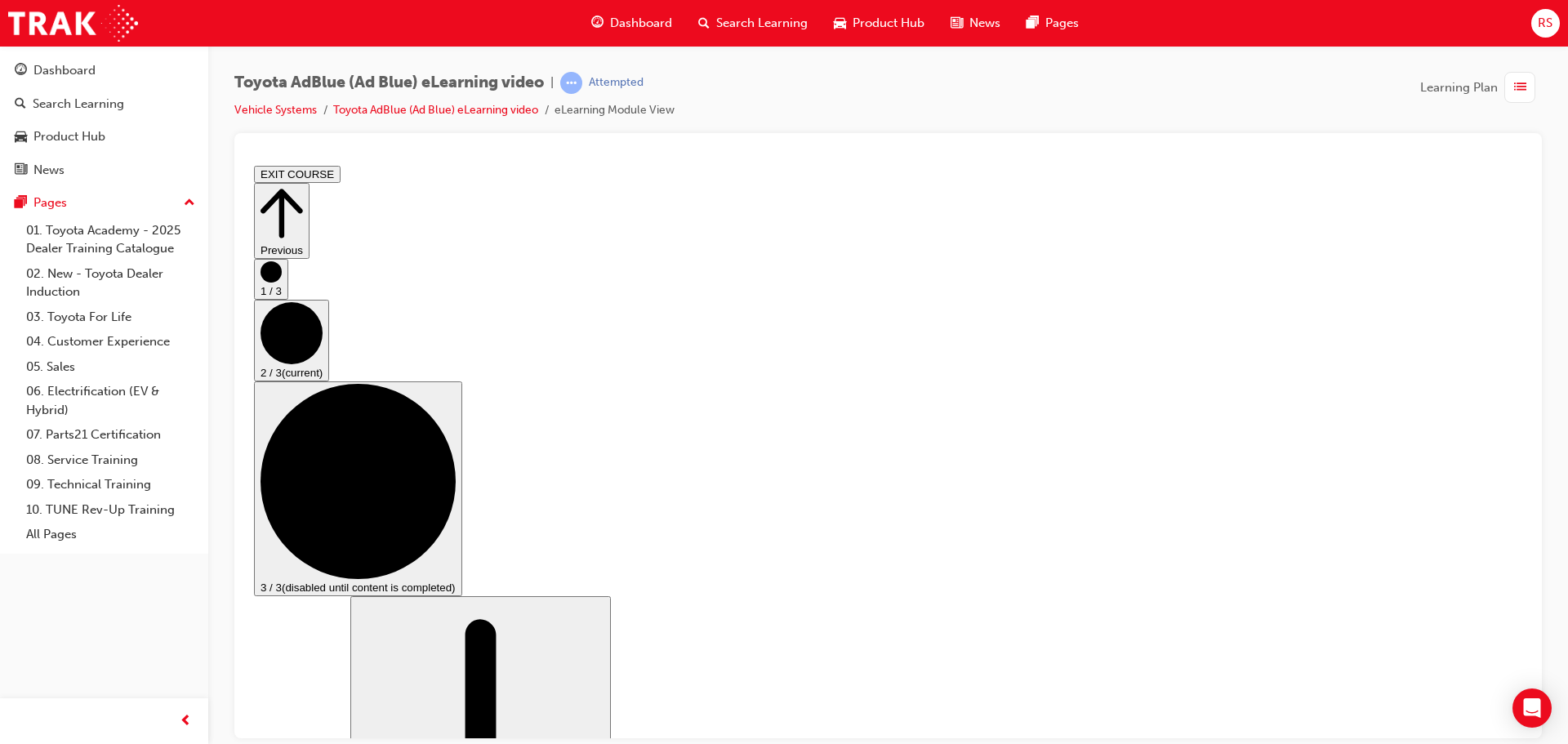
scroll to position [449, 0]
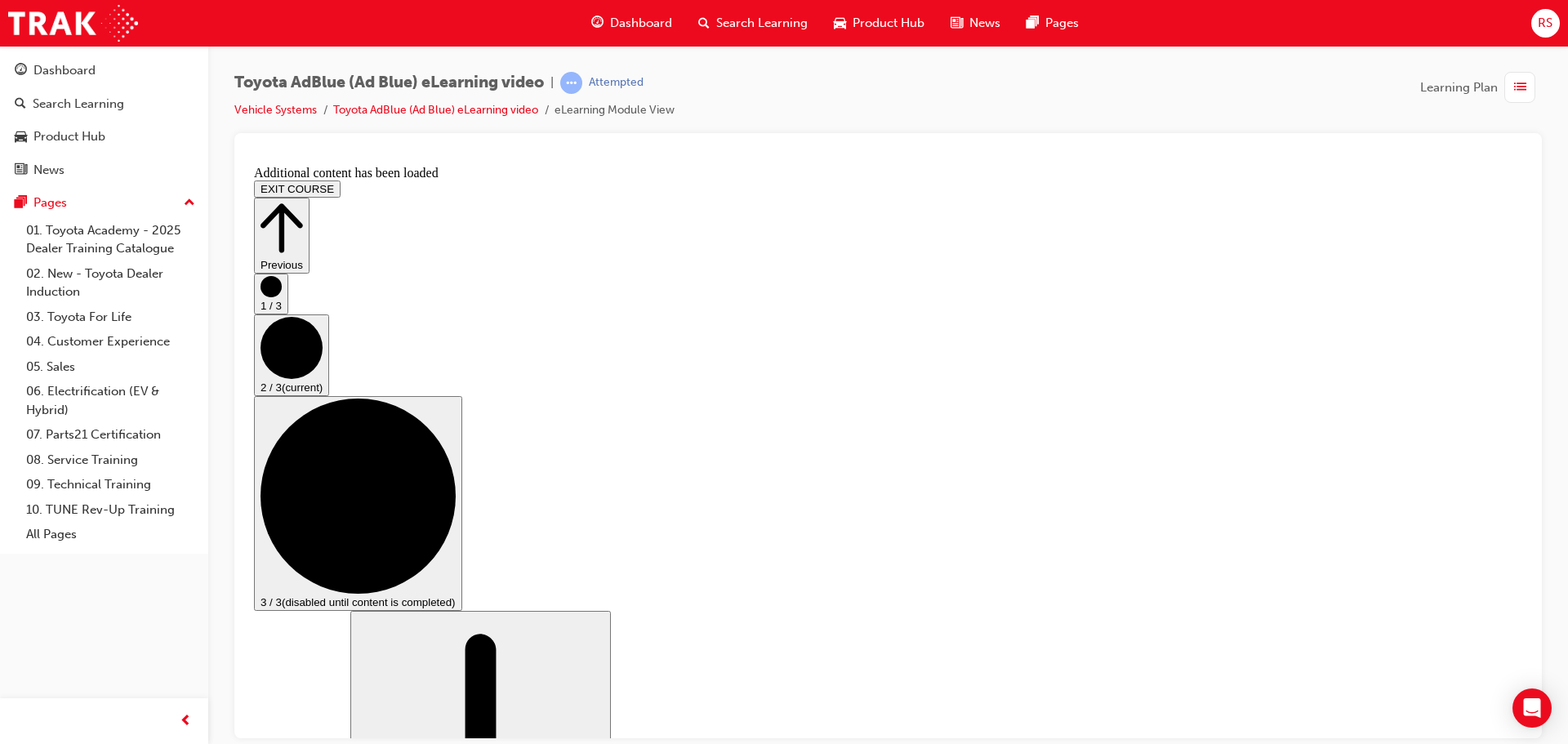
scroll to position [2629, 0]
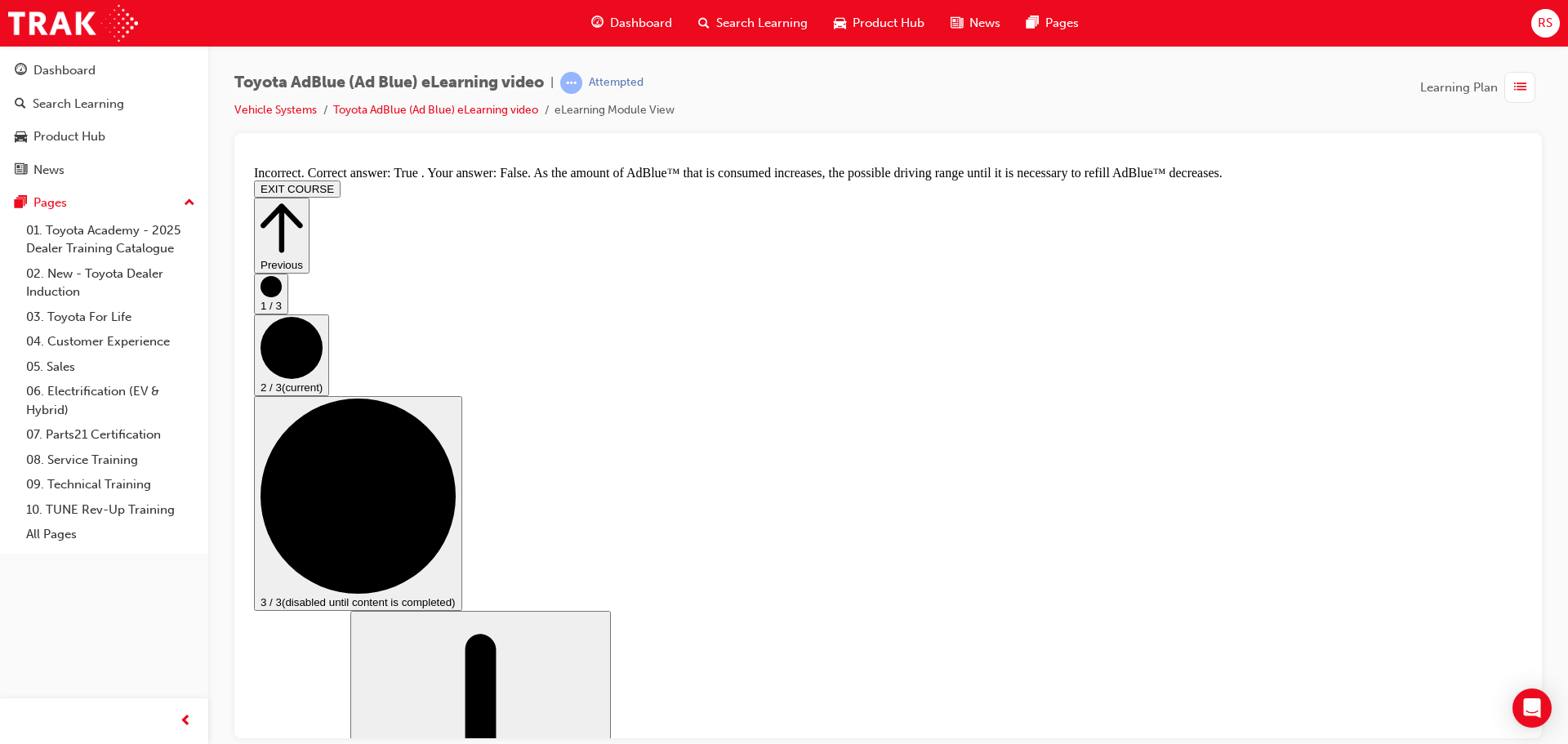
scroll to position [2854, 0]
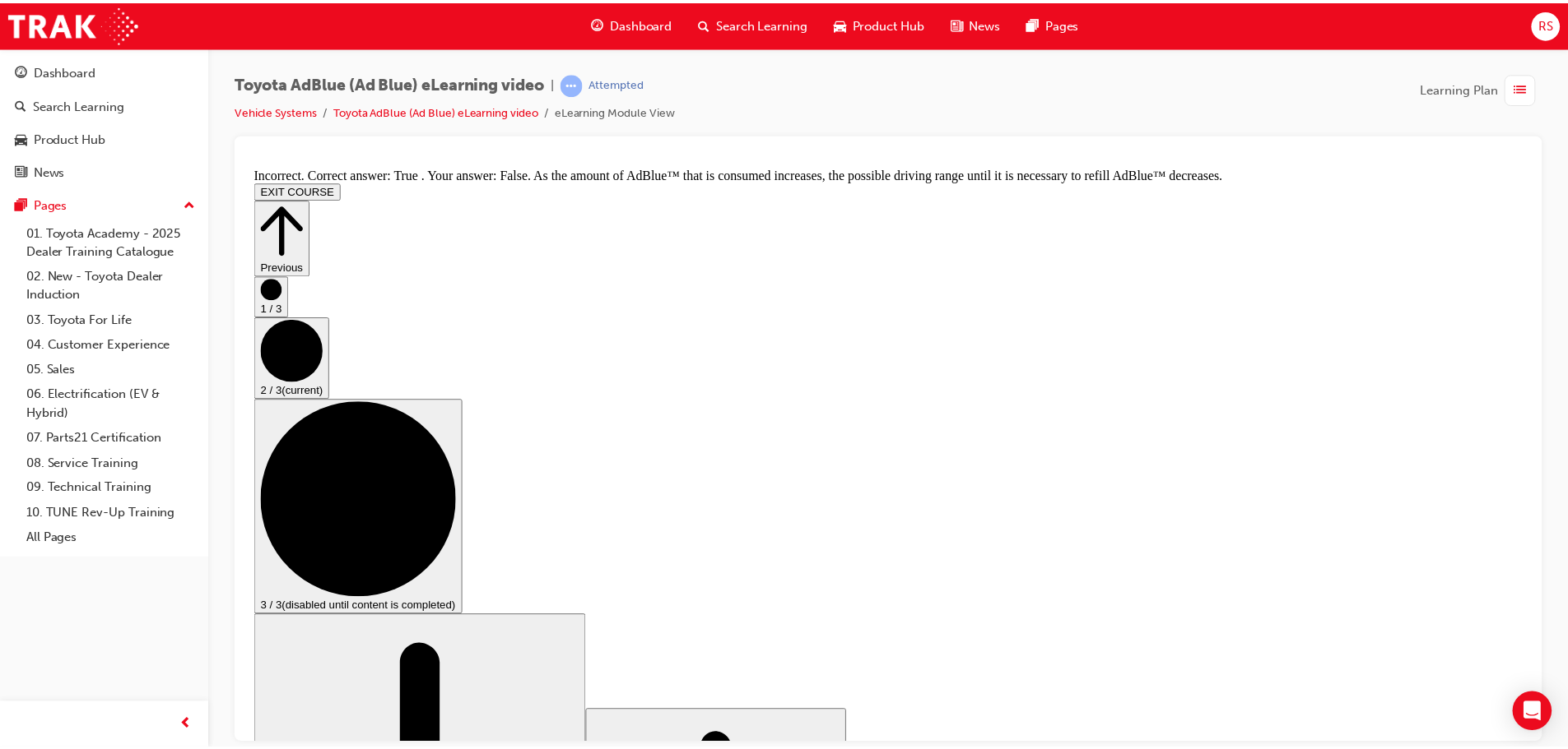
scroll to position [0, 0]
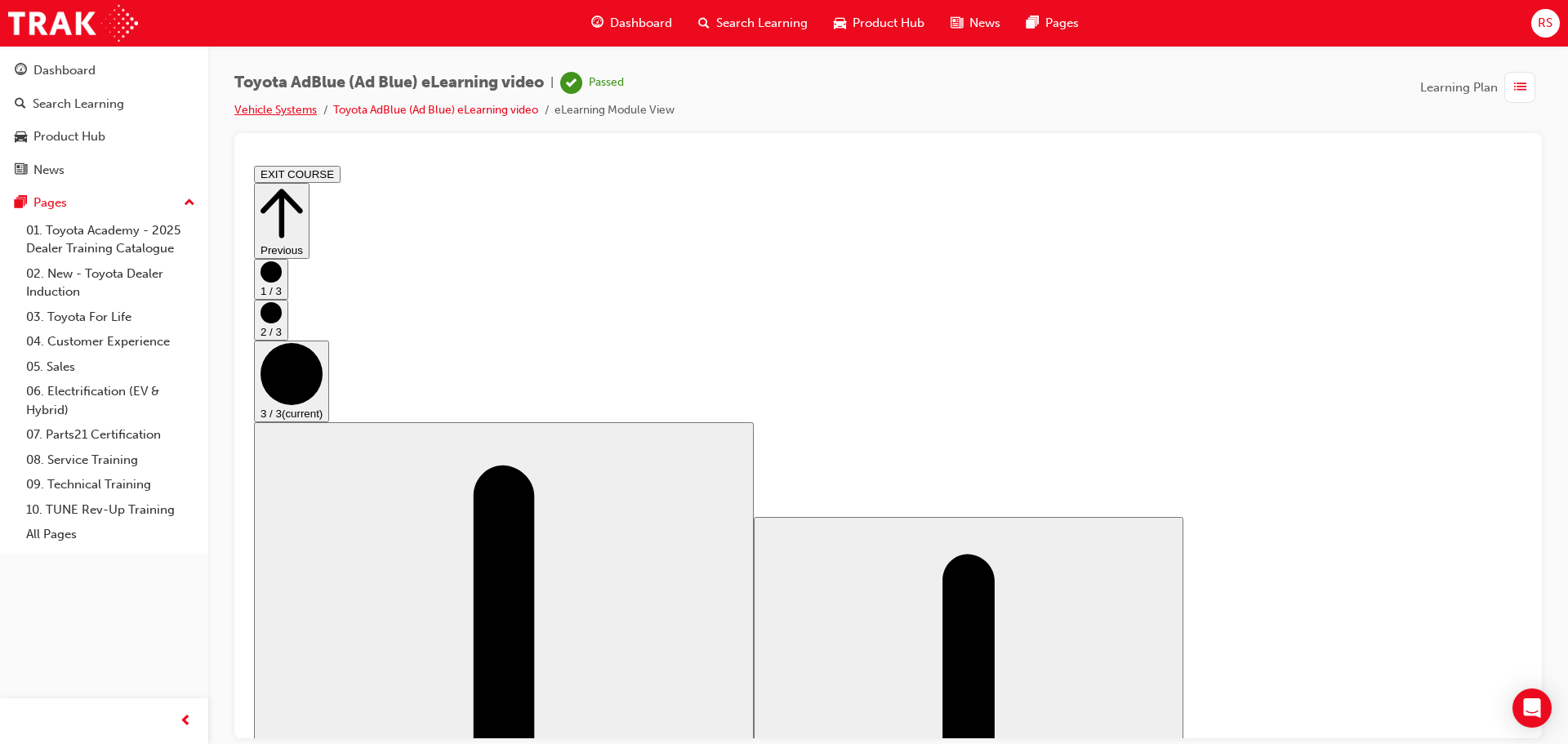
click at [296, 107] on link "Vehicle Systems" at bounding box center [276, 110] width 83 height 14
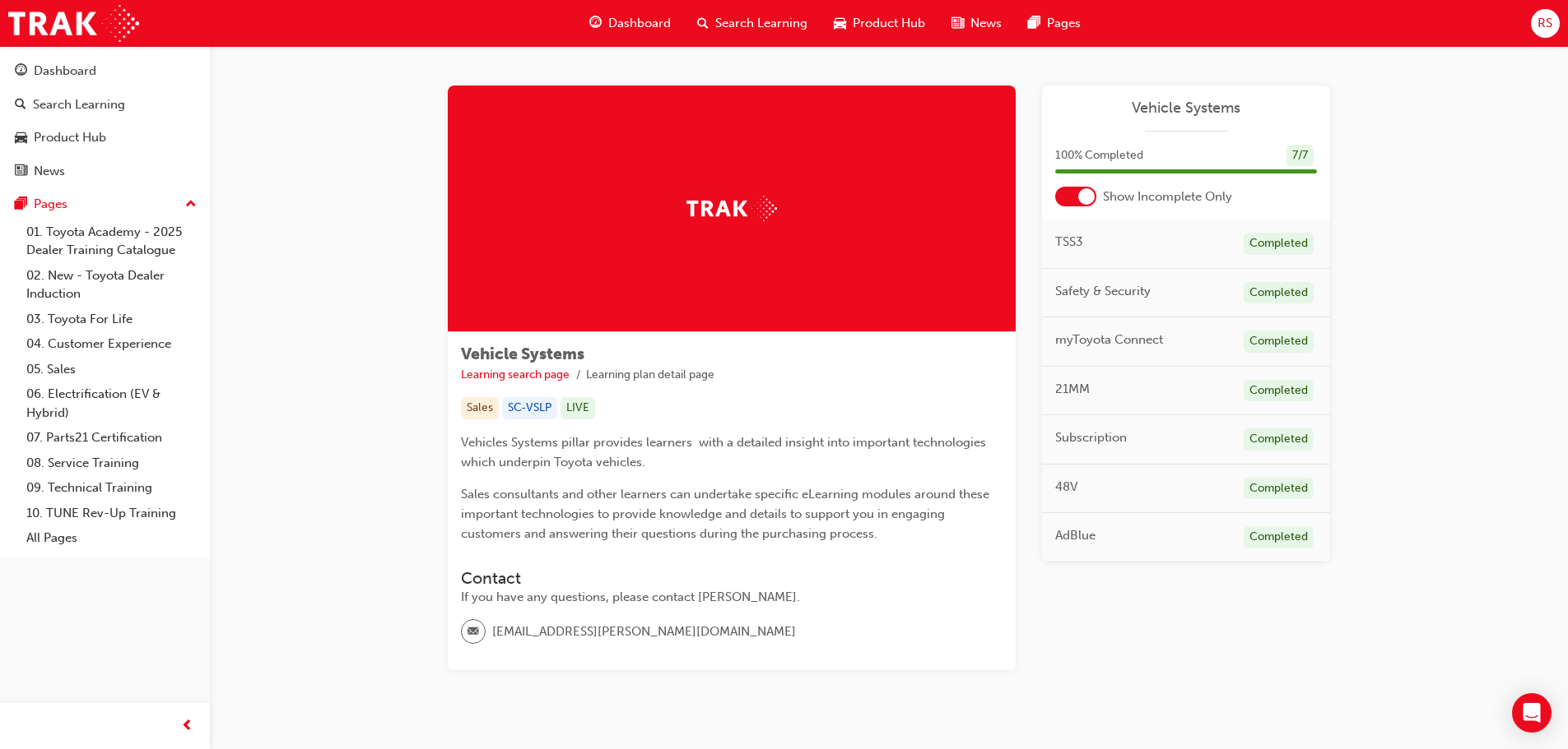
click at [1079, 203] on div at bounding box center [1076, 197] width 42 height 20
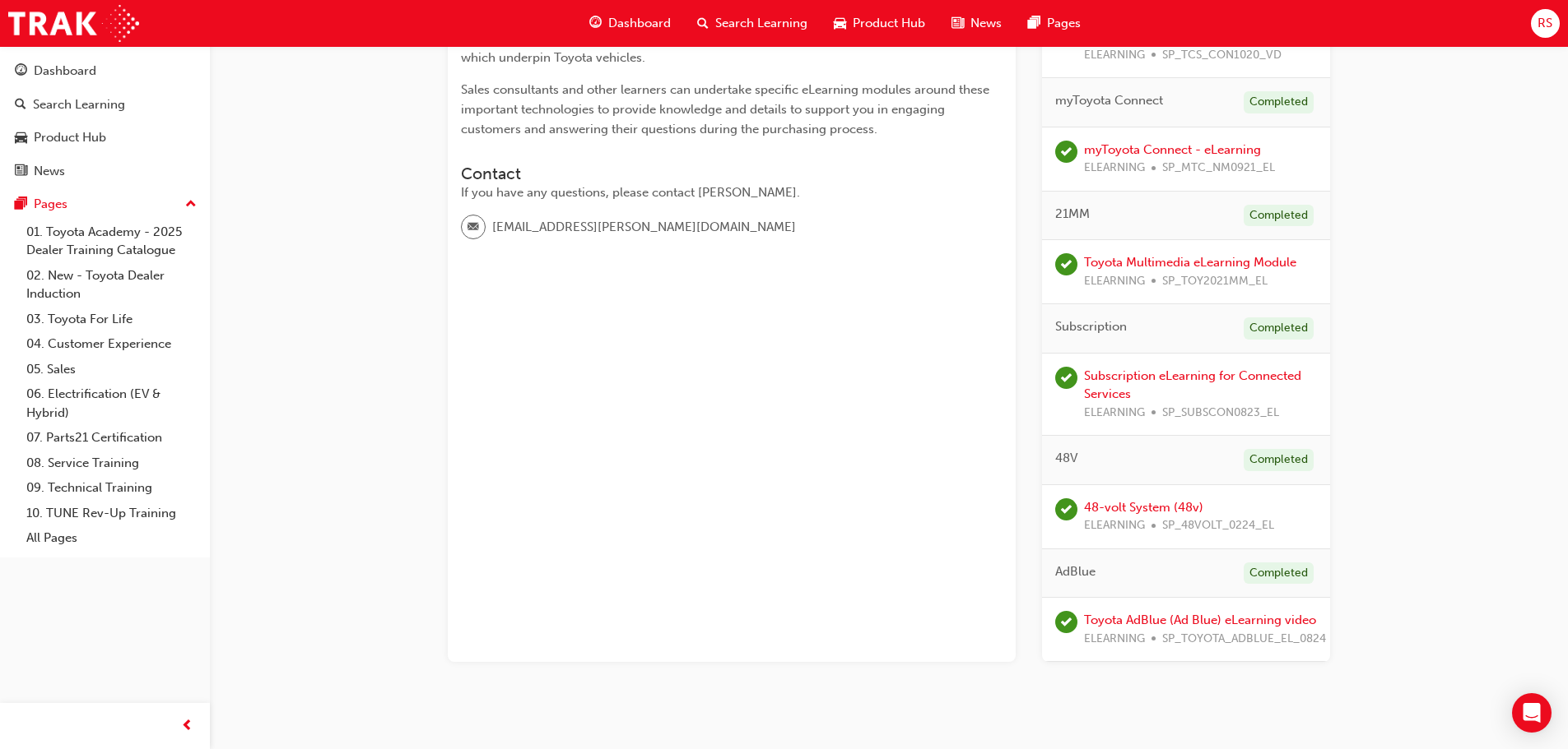
scroll to position [437, 0]
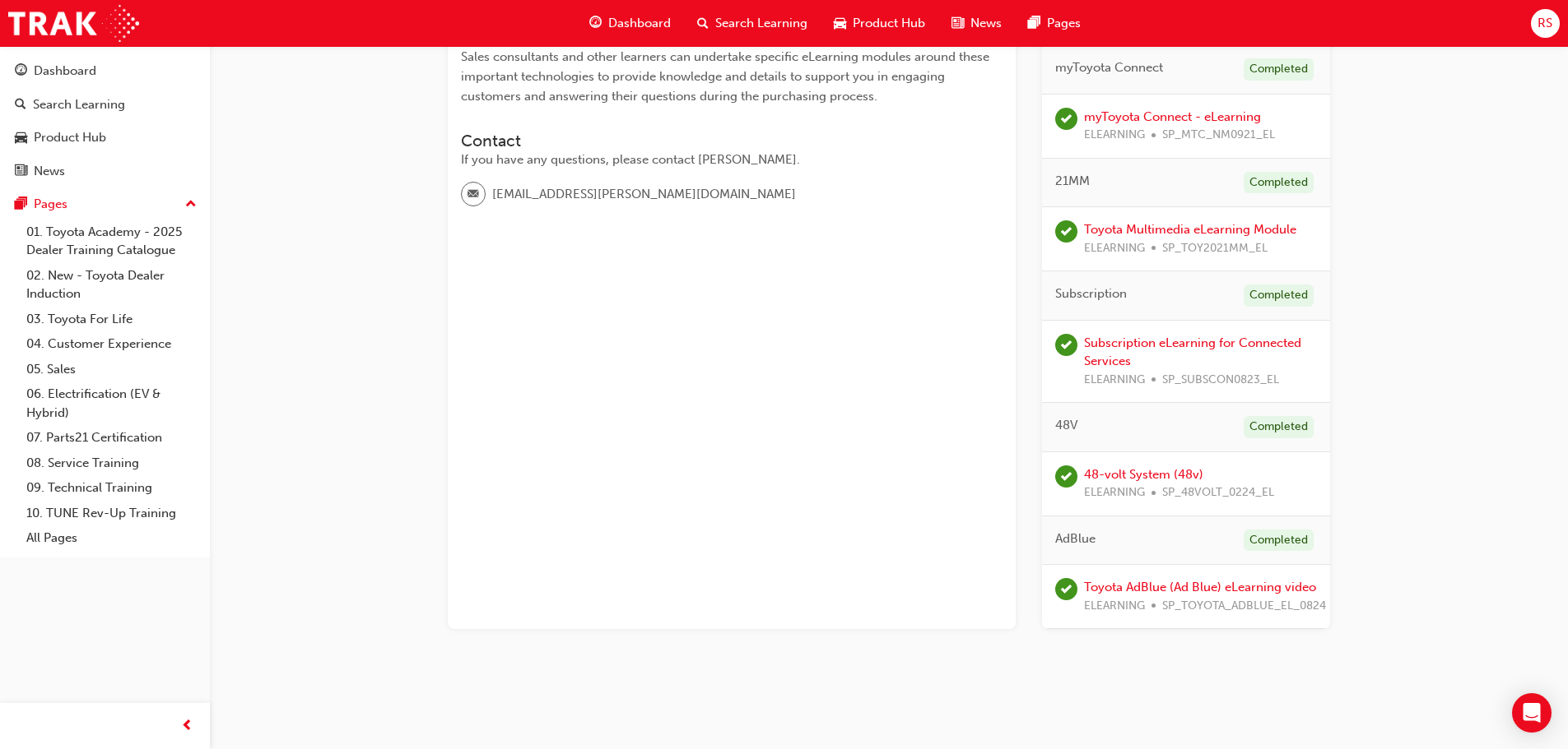
click at [639, 17] on span "Dashboard" at bounding box center [638, 23] width 62 height 19
